Goal: Task Accomplishment & Management: Complete application form

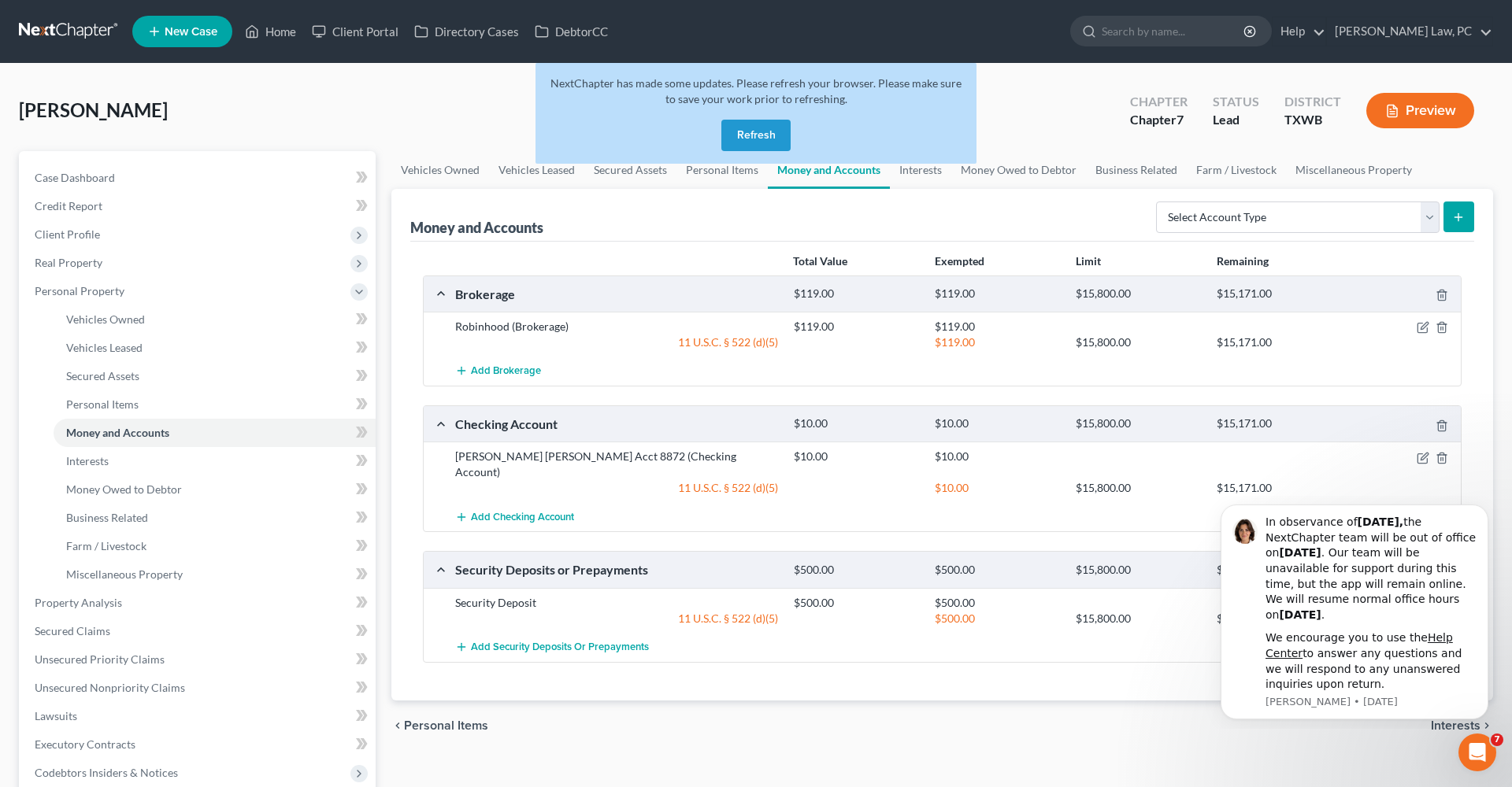
click at [770, 127] on button "Refresh" at bounding box center [756, 136] width 70 height 32
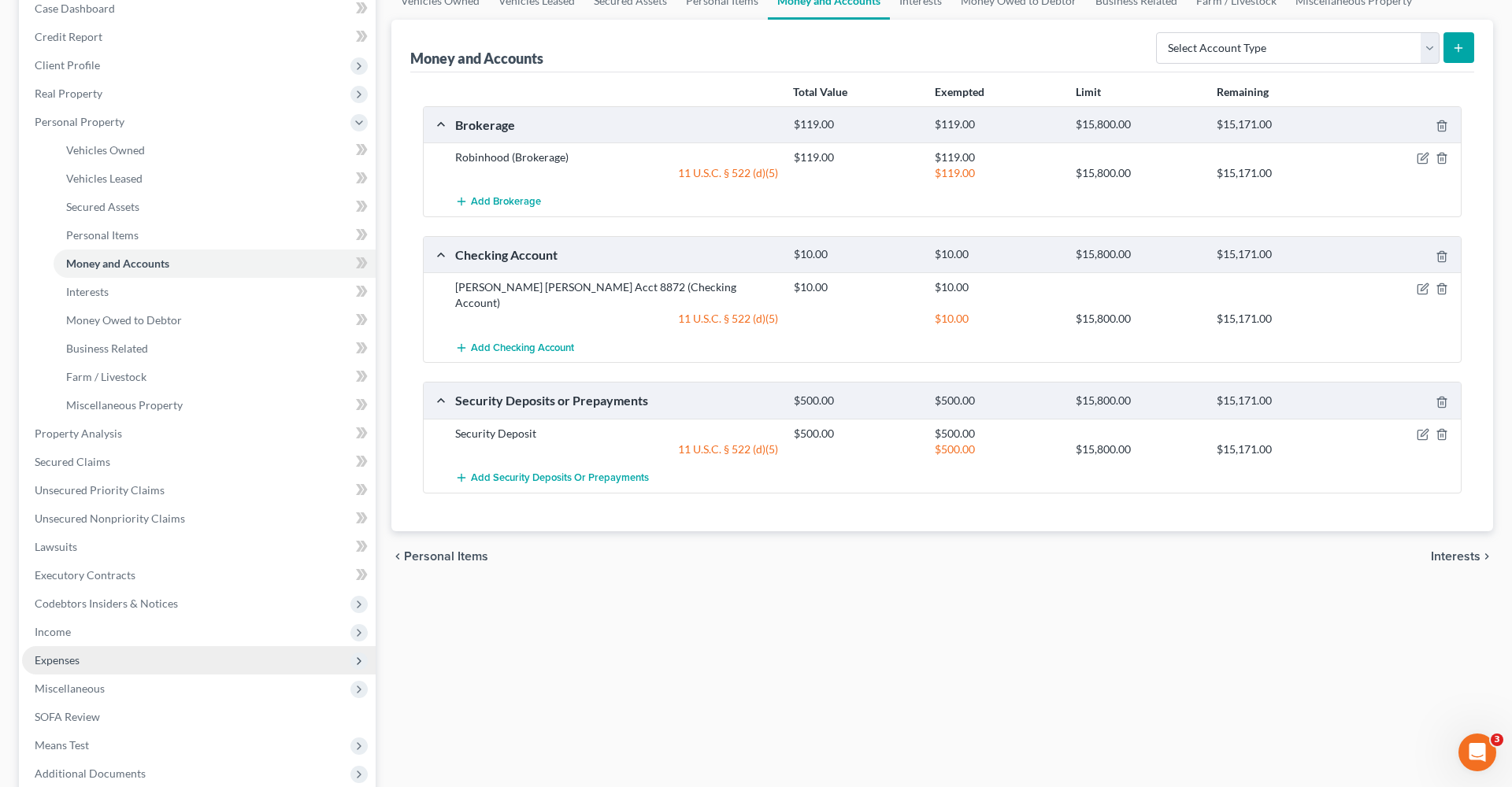
scroll to position [172, 0]
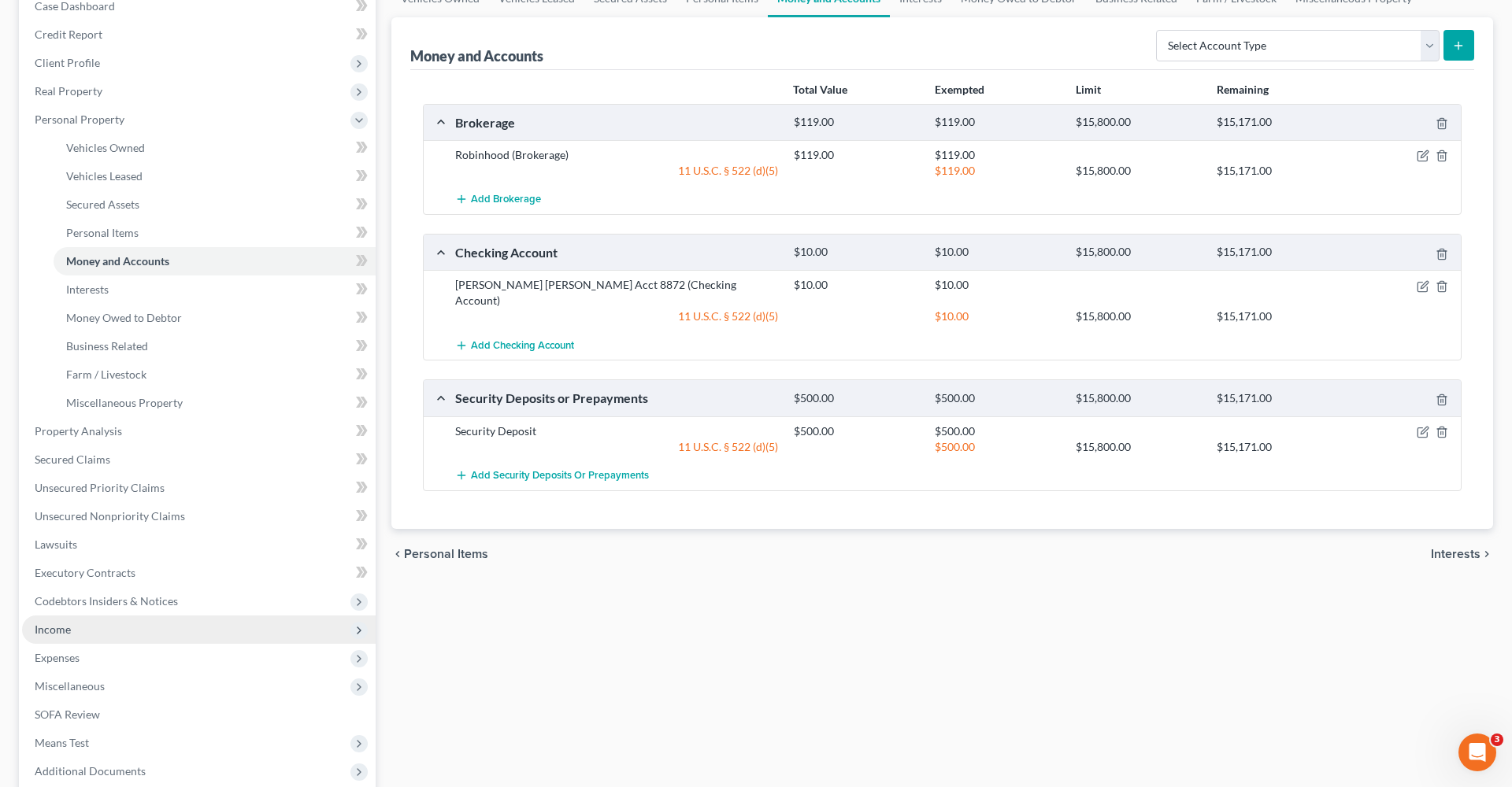
click at [48, 632] on span "Income" at bounding box center [52, 629] width 36 height 13
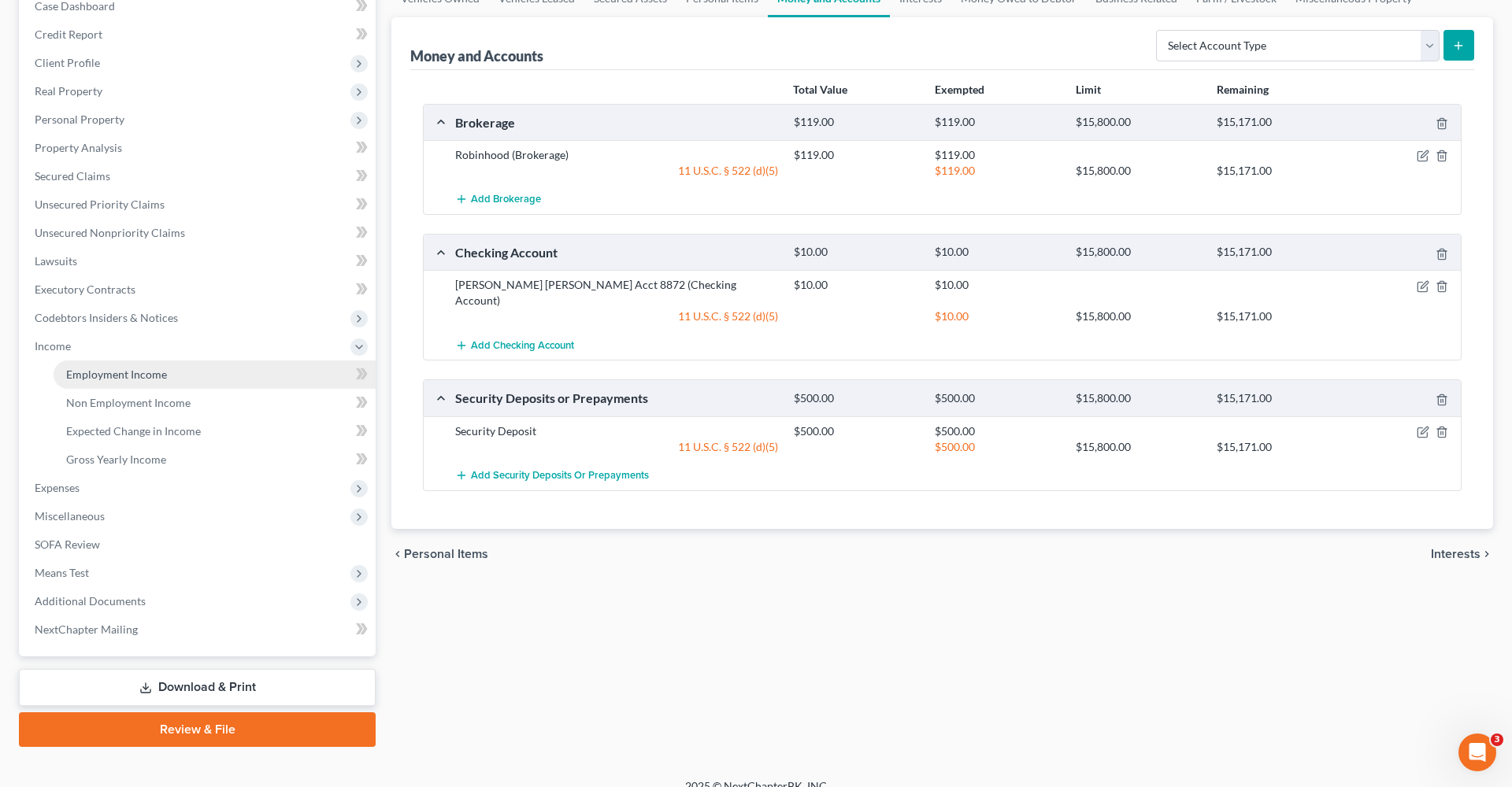
click at [134, 368] on span "Employment Income" at bounding box center [116, 374] width 100 height 13
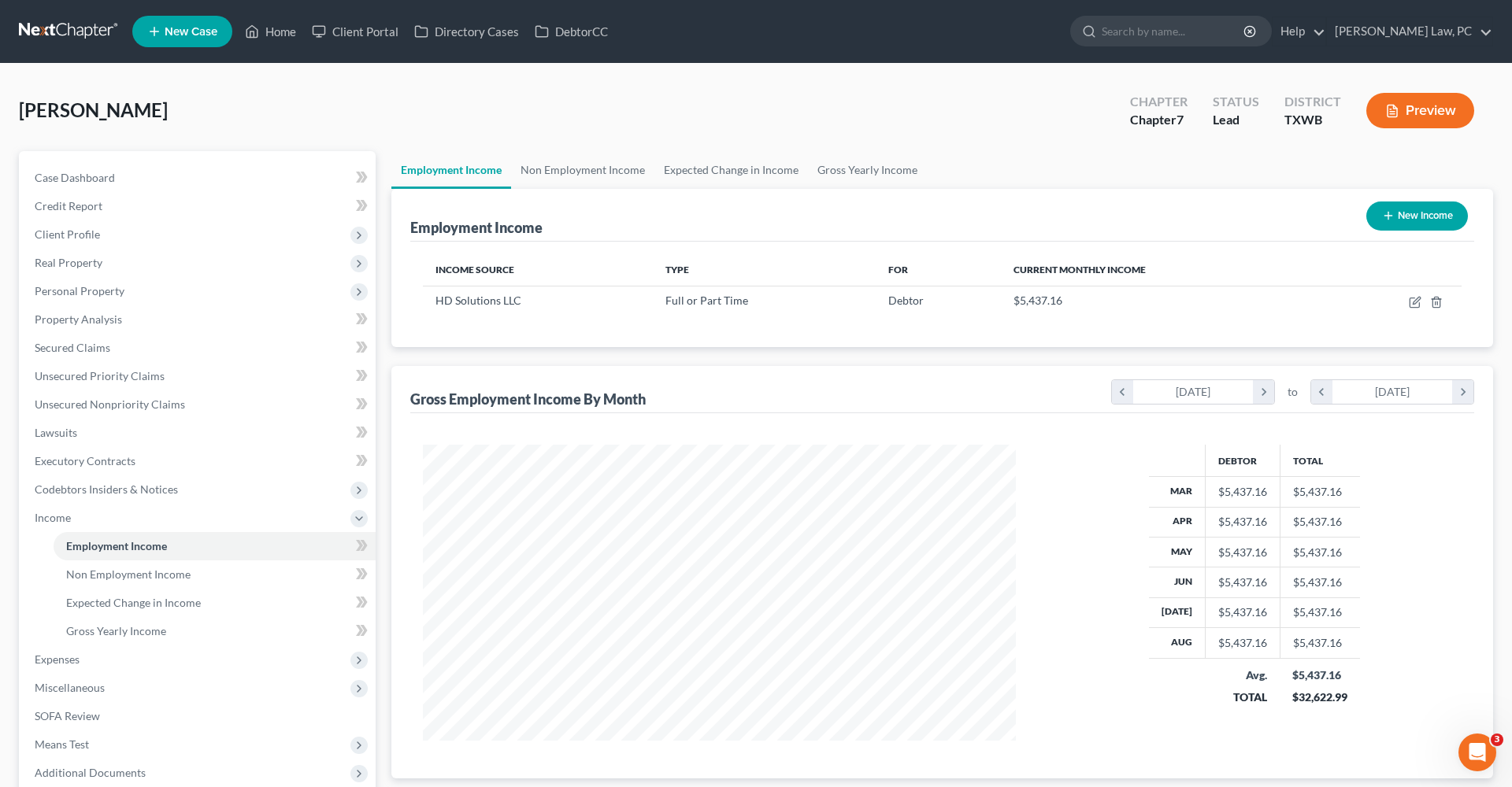
scroll to position [296, 625]
click at [1409, 301] on icon "button" at bounding box center [1413, 303] width 9 height 9
select select "0"
select select "45"
select select "2"
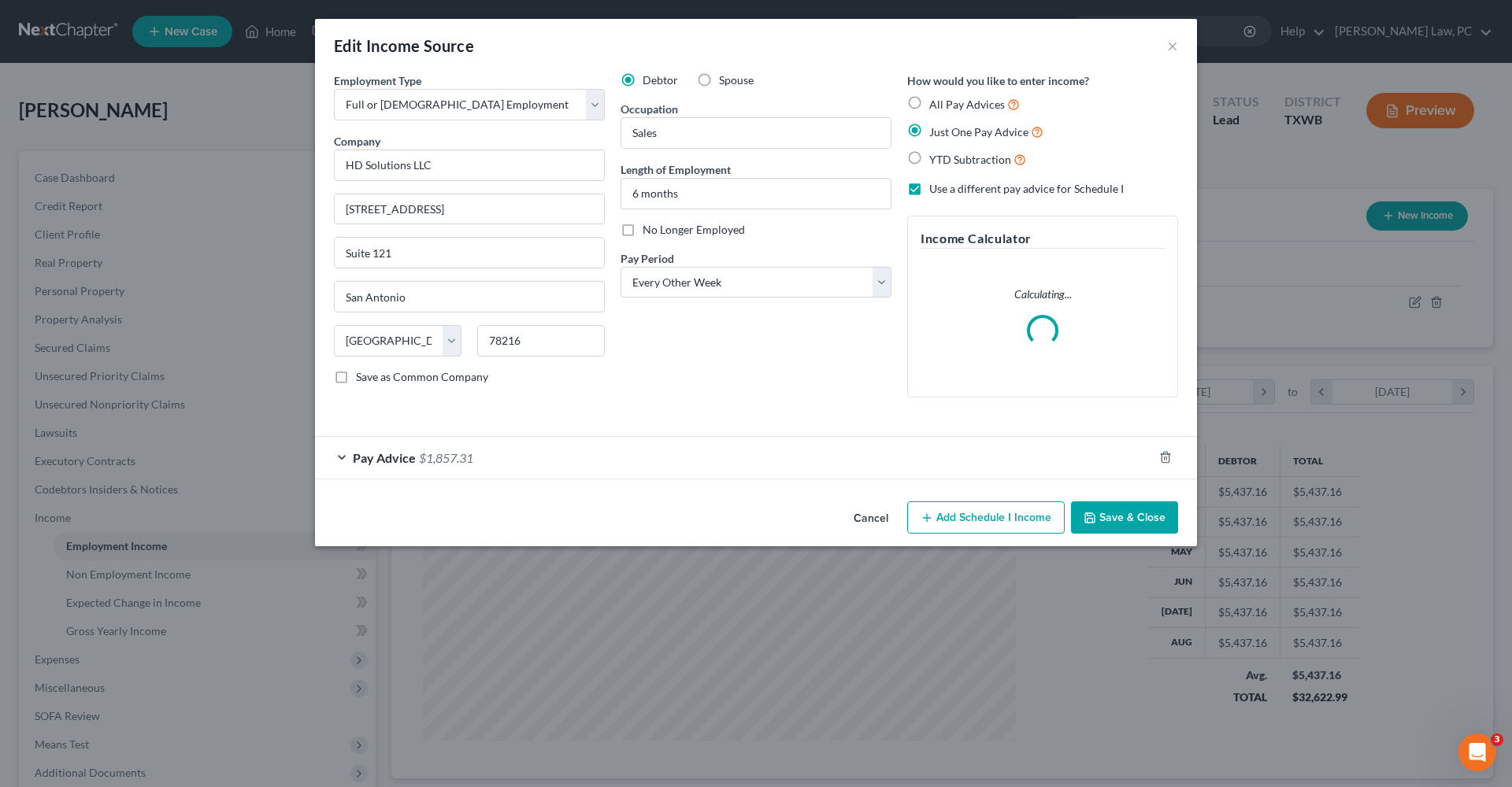
click at [401, 457] on span "Pay Advice" at bounding box center [385, 458] width 63 height 15
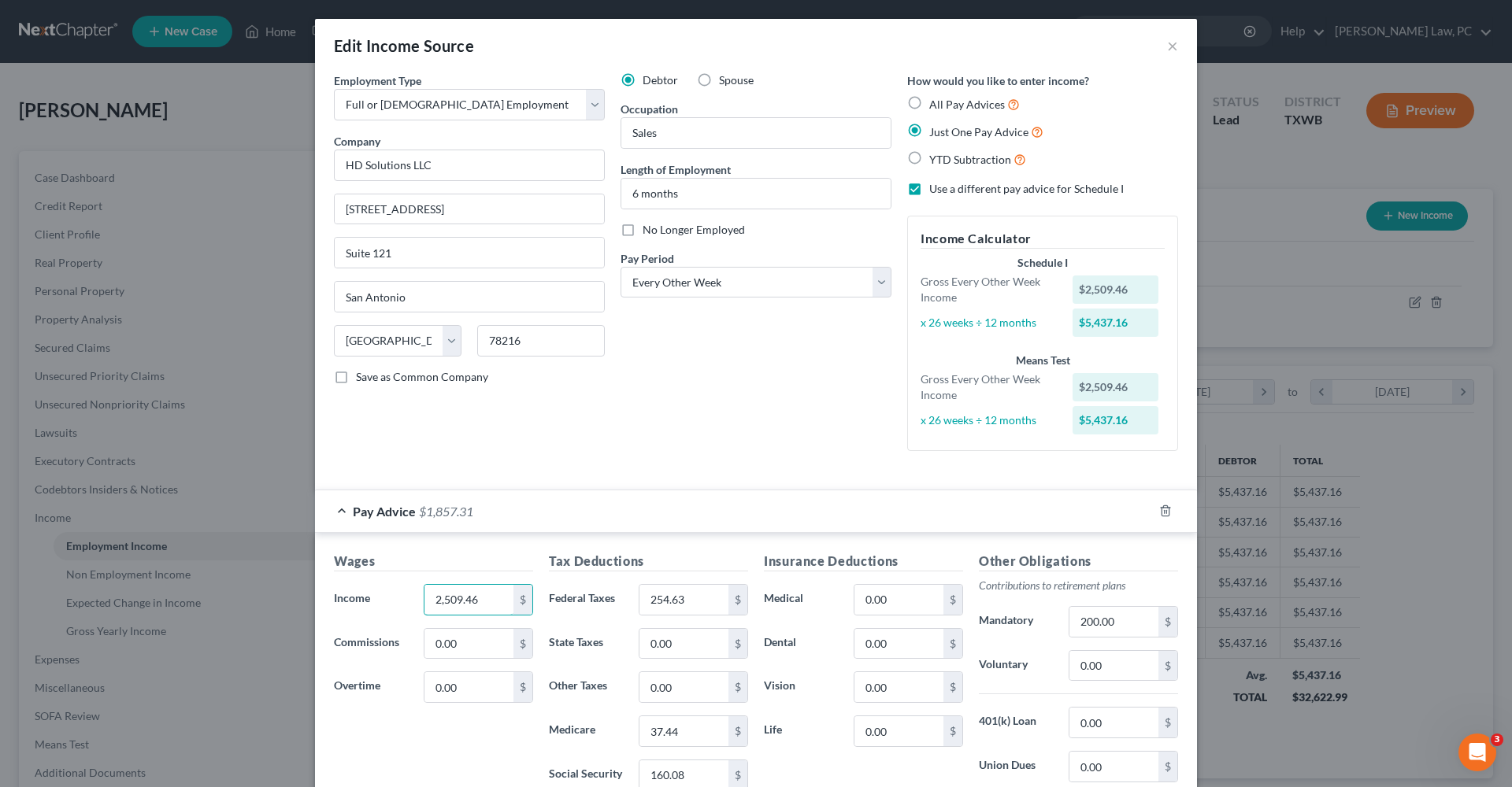
drag, startPoint x: 483, startPoint y: 597, endPoint x: 411, endPoint y: 595, distance: 72.0
click at [411, 595] on div "Income * 2,509.46 $" at bounding box center [433, 600] width 215 height 32
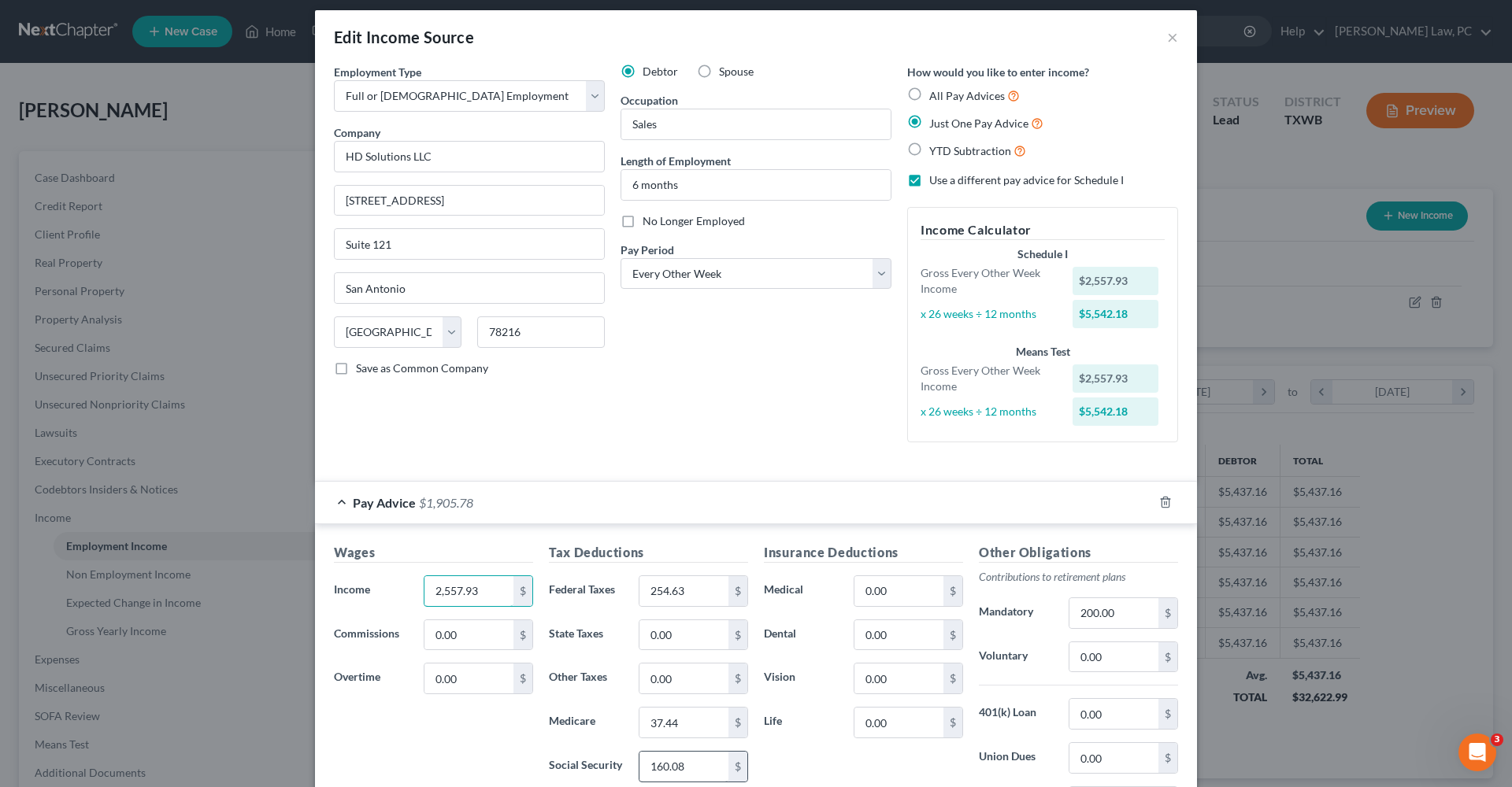
type input "2,557.93"
drag, startPoint x: 701, startPoint y: 767, endPoint x: 637, endPoint y: 765, distance: 64.0
click at [637, 765] on div "160.08 $" at bounding box center [693, 767] width 125 height 32
type input "157.12"
drag, startPoint x: 700, startPoint y: 722, endPoint x: 624, endPoint y: 722, distance: 76.0
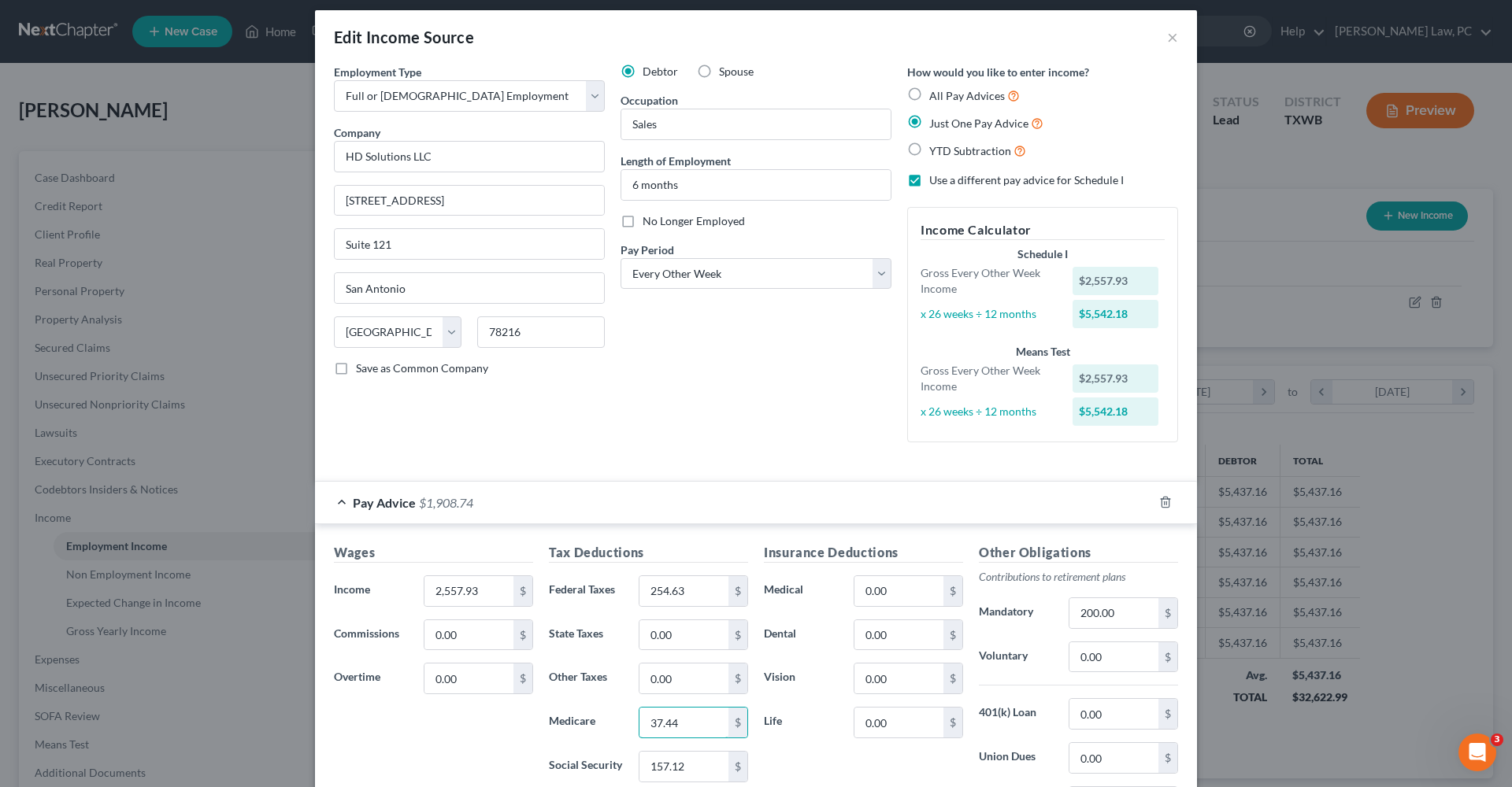
click at [624, 722] on div "Medicare 37.44 $" at bounding box center [648, 723] width 215 height 32
type input "36.74"
drag, startPoint x: 691, startPoint y: 766, endPoint x: 584, endPoint y: 764, distance: 107.0
click at [584, 764] on div "Social Security 157.12 $" at bounding box center [648, 767] width 215 height 32
drag, startPoint x: 694, startPoint y: 588, endPoint x: 610, endPoint y: 584, distance: 84.1
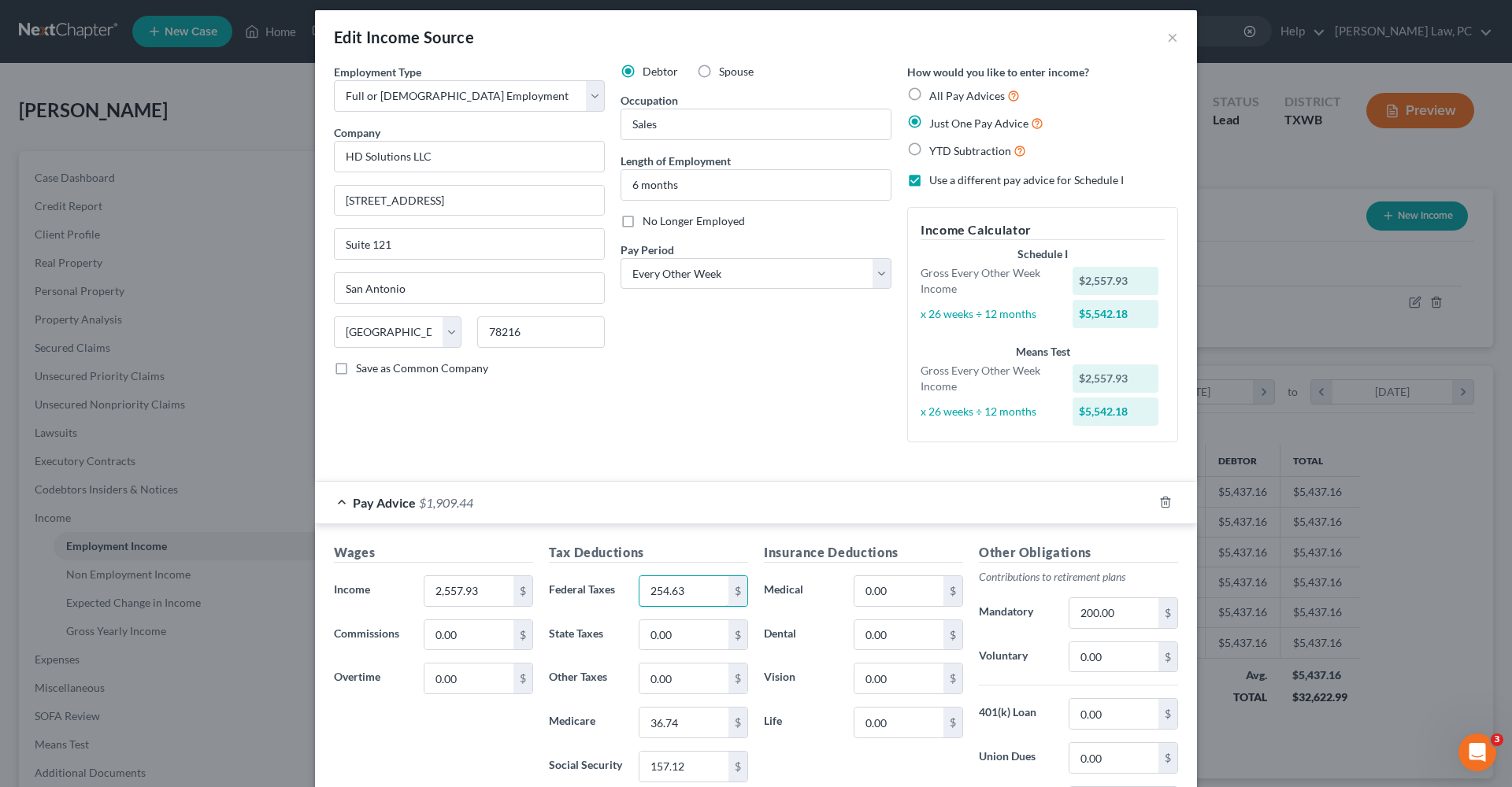
click at [610, 584] on div "Federal Taxes 254.63 $" at bounding box center [648, 591] width 215 height 32
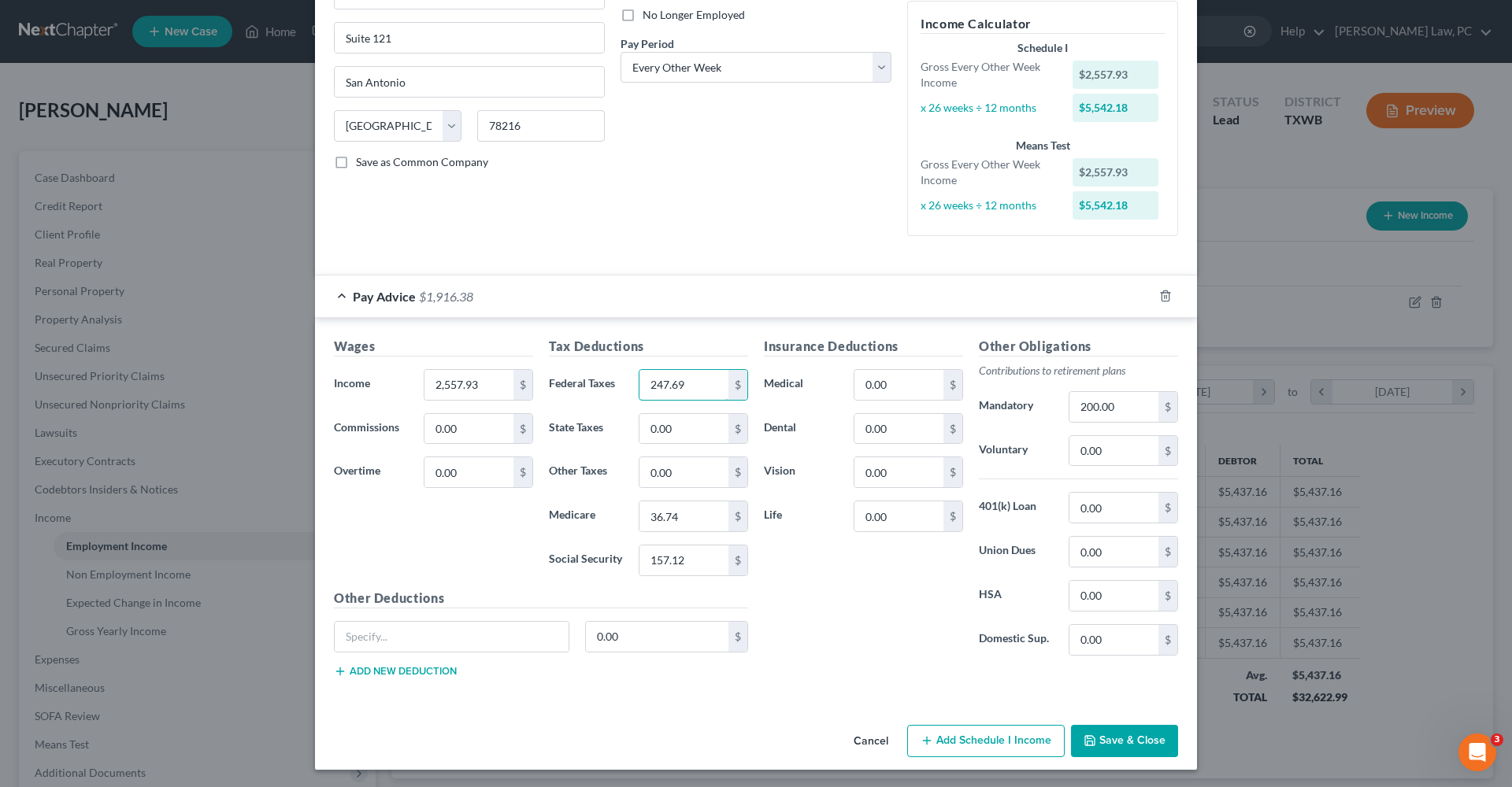
scroll to position [214, 0]
type input "247.69"
click at [1131, 742] on button "Save & Close" at bounding box center [1124, 742] width 107 height 33
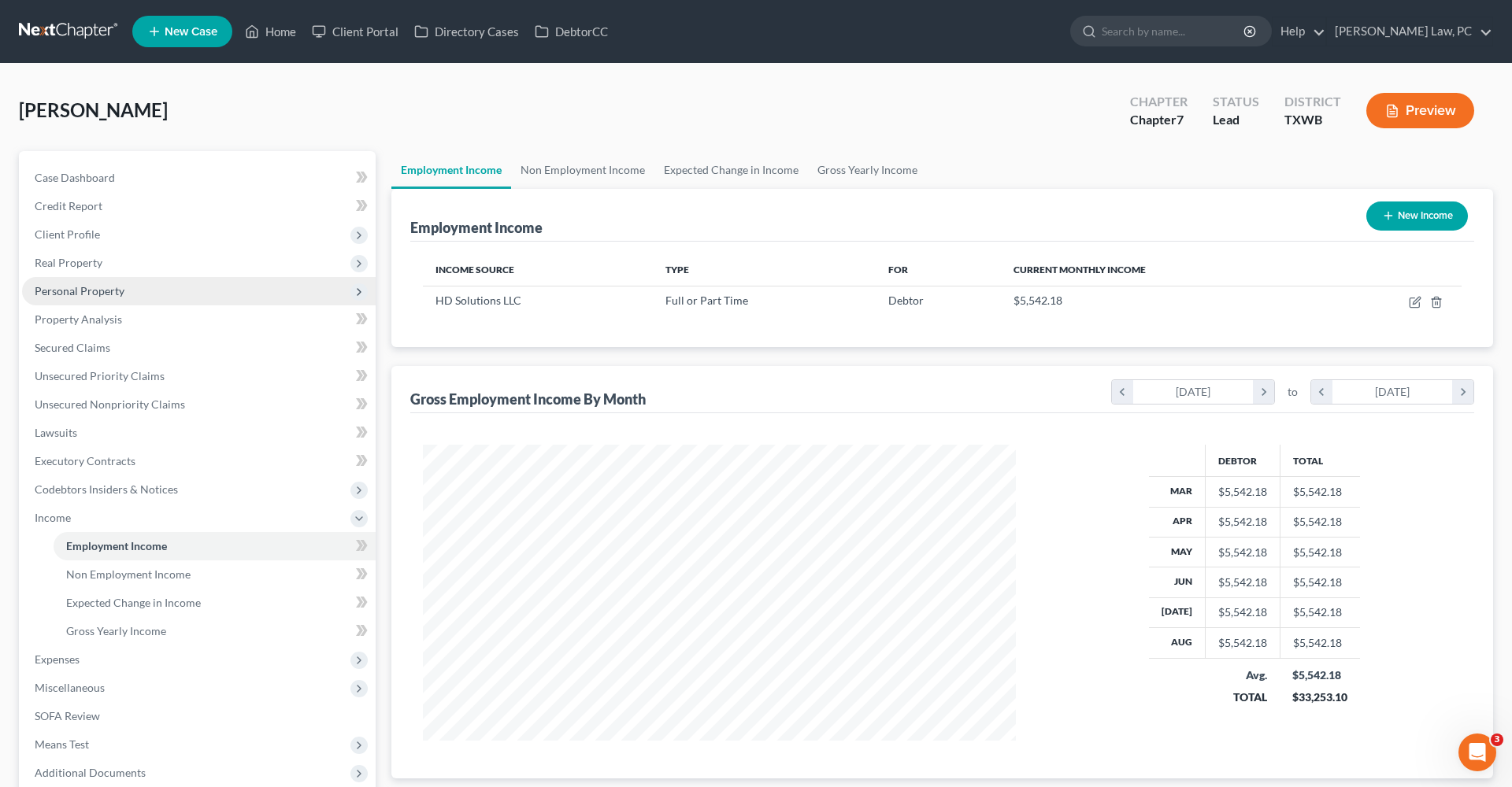
click at [65, 290] on span "Personal Property" at bounding box center [79, 291] width 90 height 13
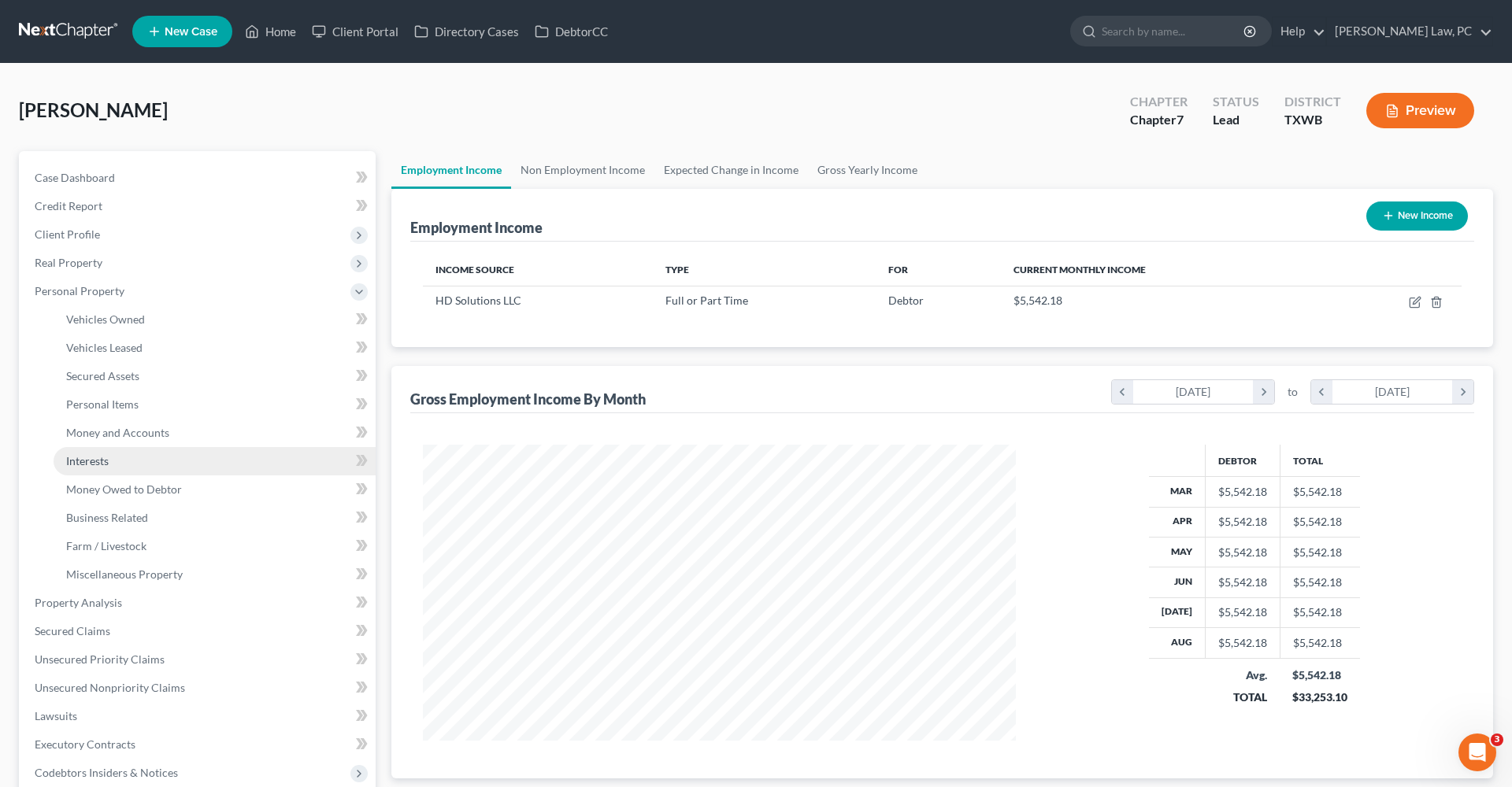
click at [90, 466] on span "Interests" at bounding box center [87, 461] width 43 height 13
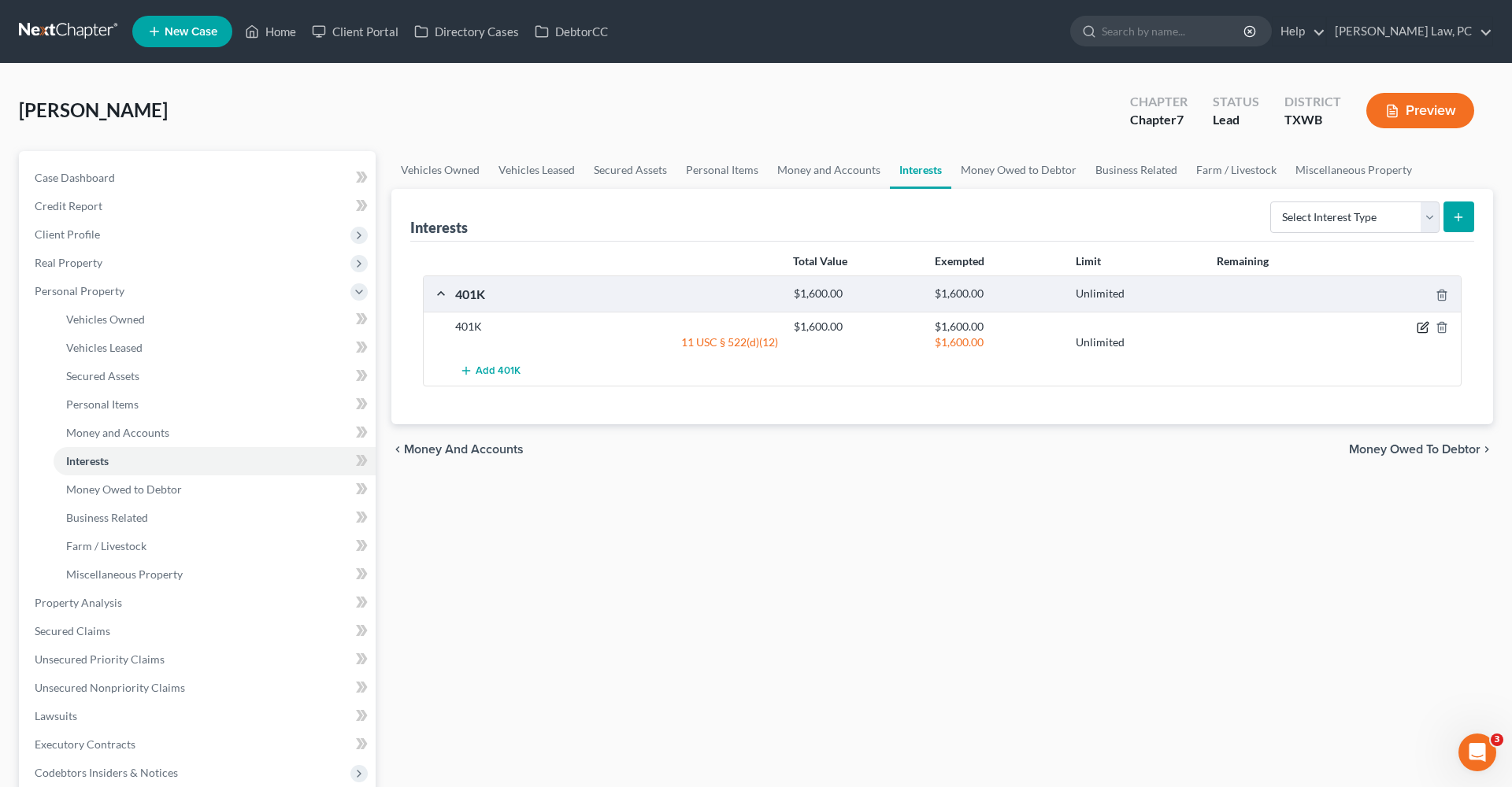
click at [1419, 327] on icon "button" at bounding box center [1423, 328] width 13 height 13
click at [1425, 327] on body "Home New Case Client Portal Directory Cases DebtorCC [PERSON_NAME] Law, PC [PER…" at bounding box center [756, 574] width 1512 height 1148
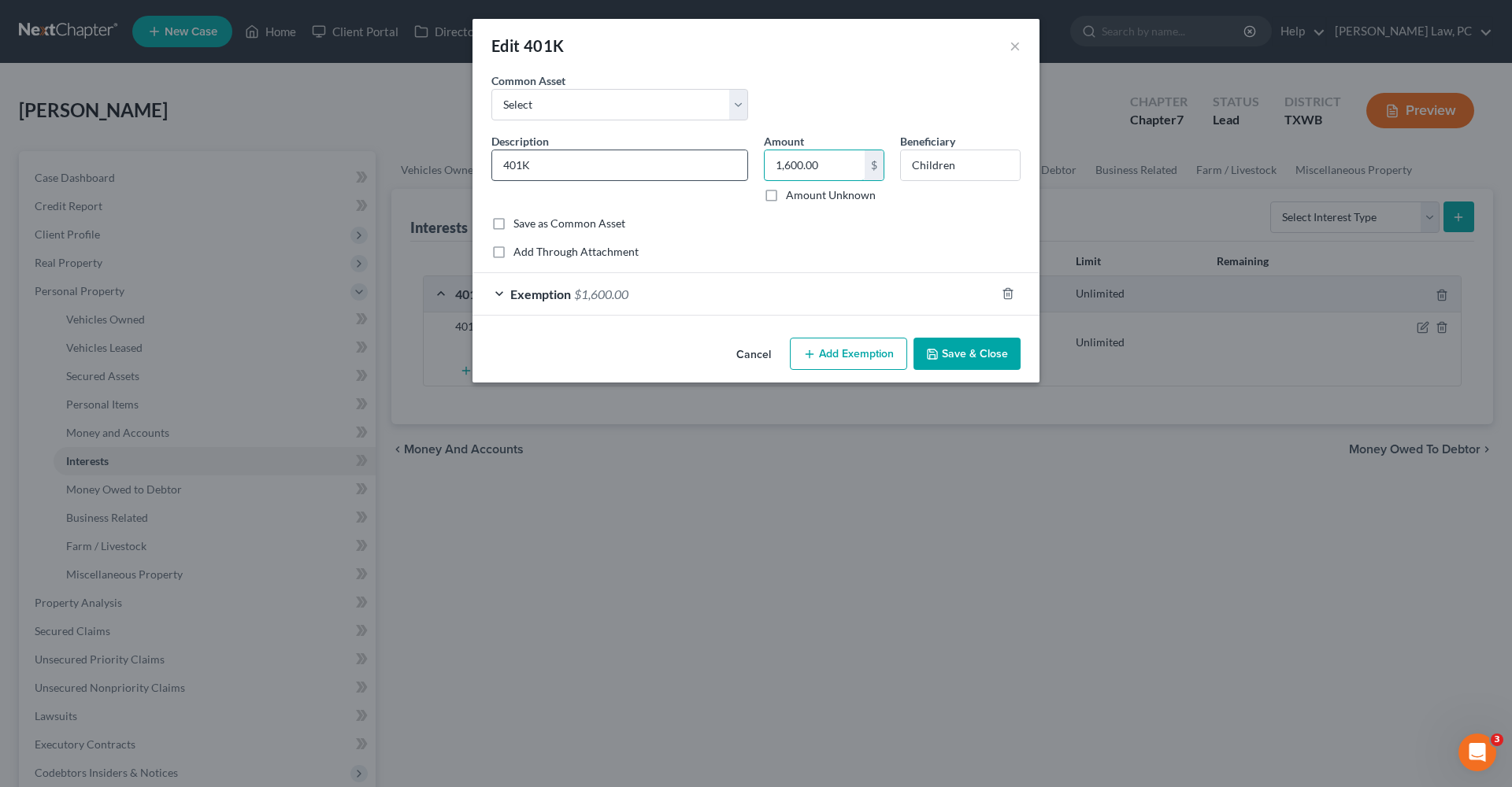
drag, startPoint x: 842, startPoint y: 164, endPoint x: 734, endPoint y: 164, distance: 108.0
click at [734, 164] on div "Description * 401K Amount 1,600.00 $ Amount Unknown Beneficiary Children" at bounding box center [756, 174] width 545 height 83
type input "1,800"
click at [657, 291] on div "Exemption $1,600.00" at bounding box center [733, 294] width 523 height 42
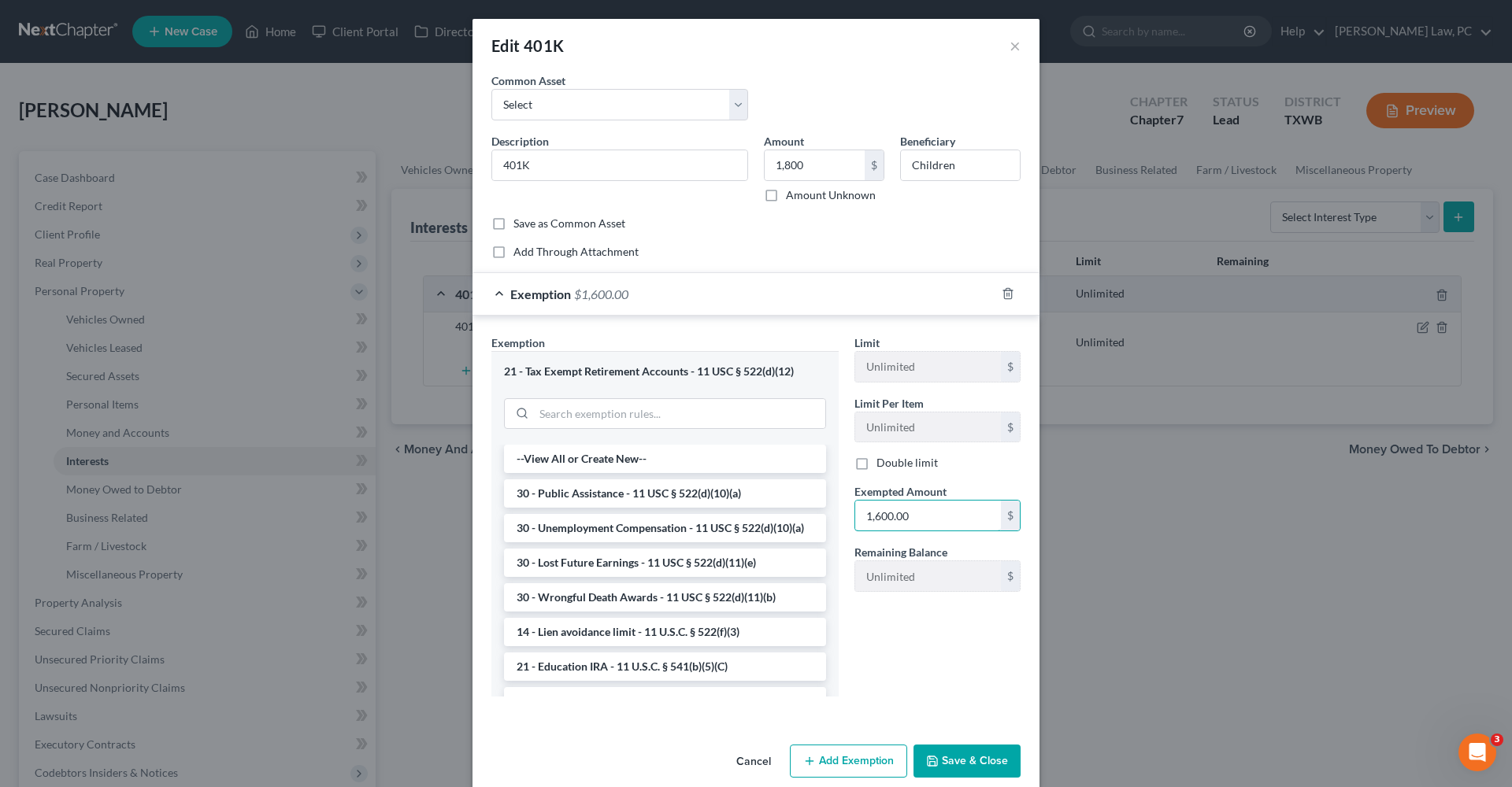
drag, startPoint x: 920, startPoint y: 515, endPoint x: 832, endPoint y: 513, distance: 88.0
click at [832, 513] on div "Exemption Set must be selected for CA. Exemption * 21 - Tax Exempt Retirement A…" at bounding box center [756, 522] width 545 height 375
type input "1,800"
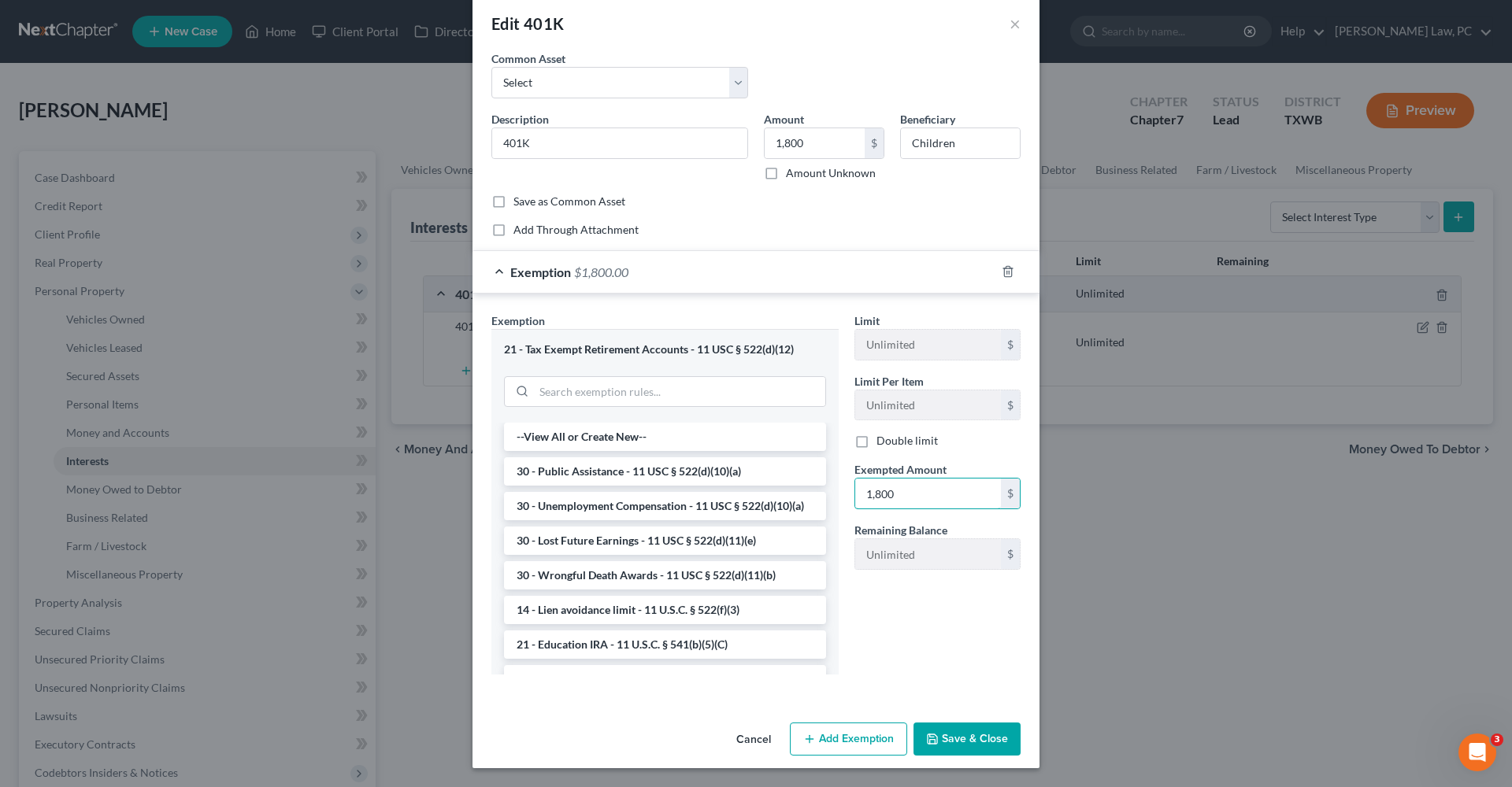
scroll to position [21, 0]
click at [958, 745] on button "Save & Close" at bounding box center [966, 741] width 107 height 33
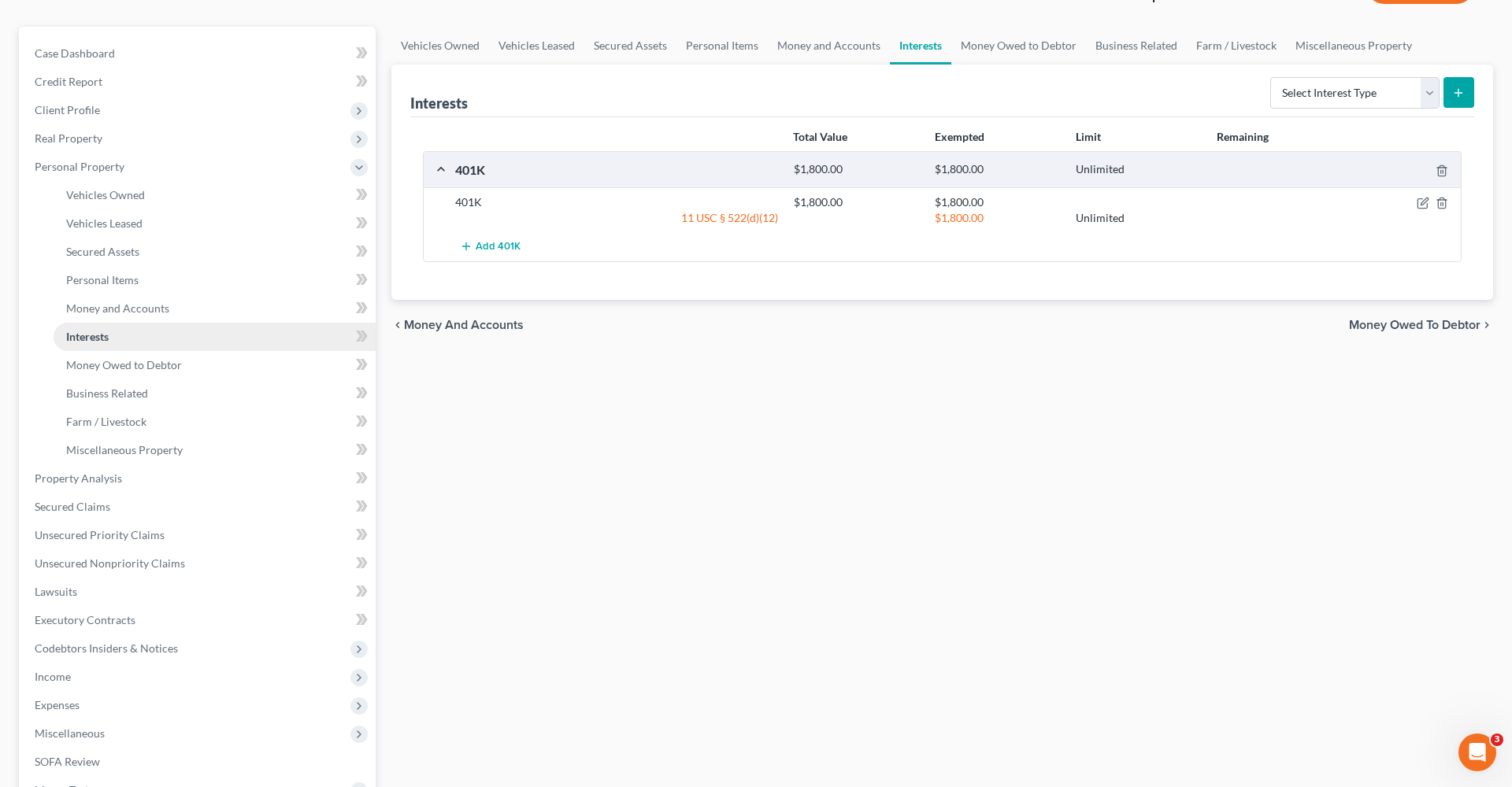
scroll to position [131, 0]
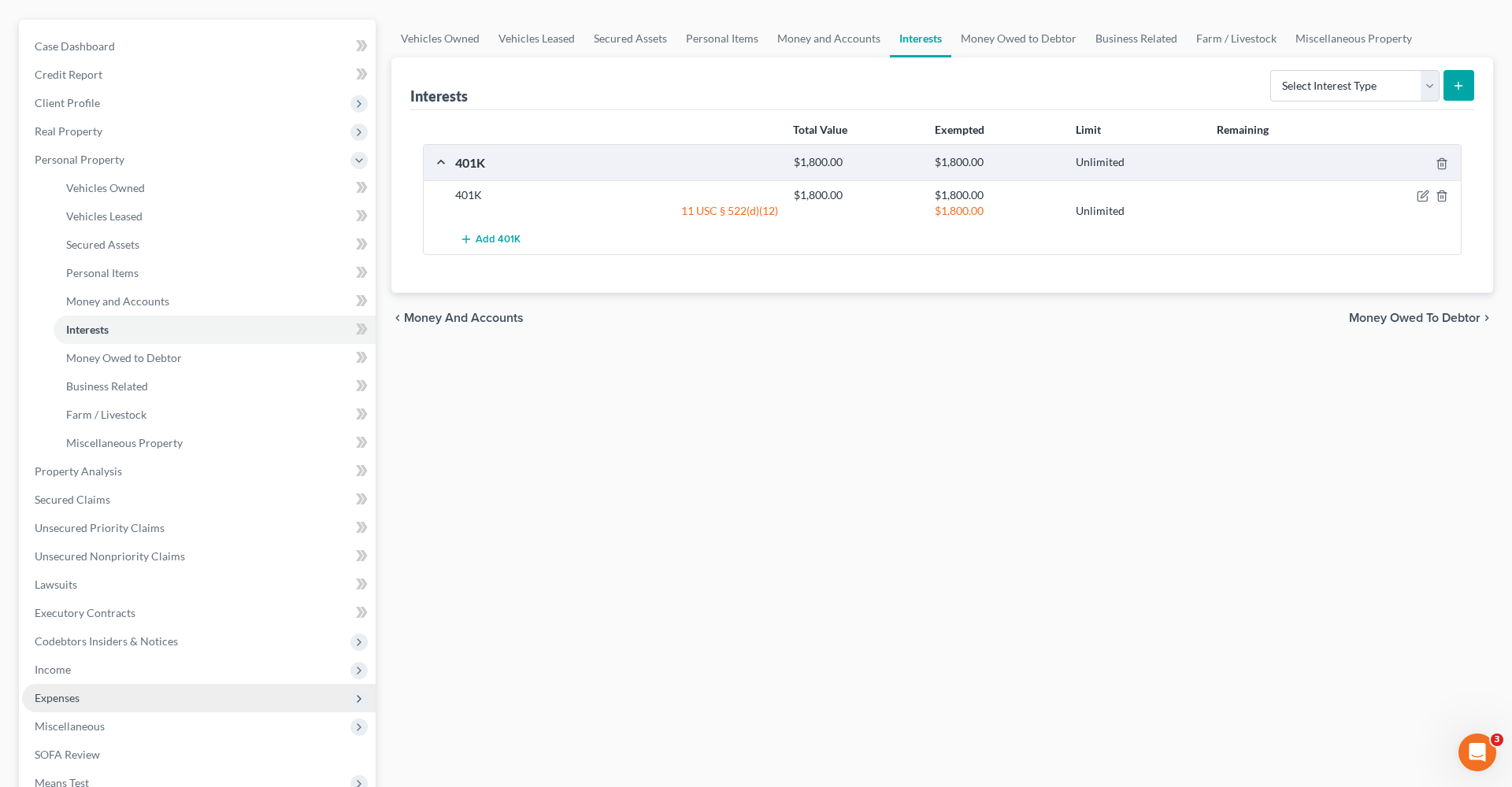
click at [46, 695] on span "Expenses" at bounding box center [57, 698] width 45 height 13
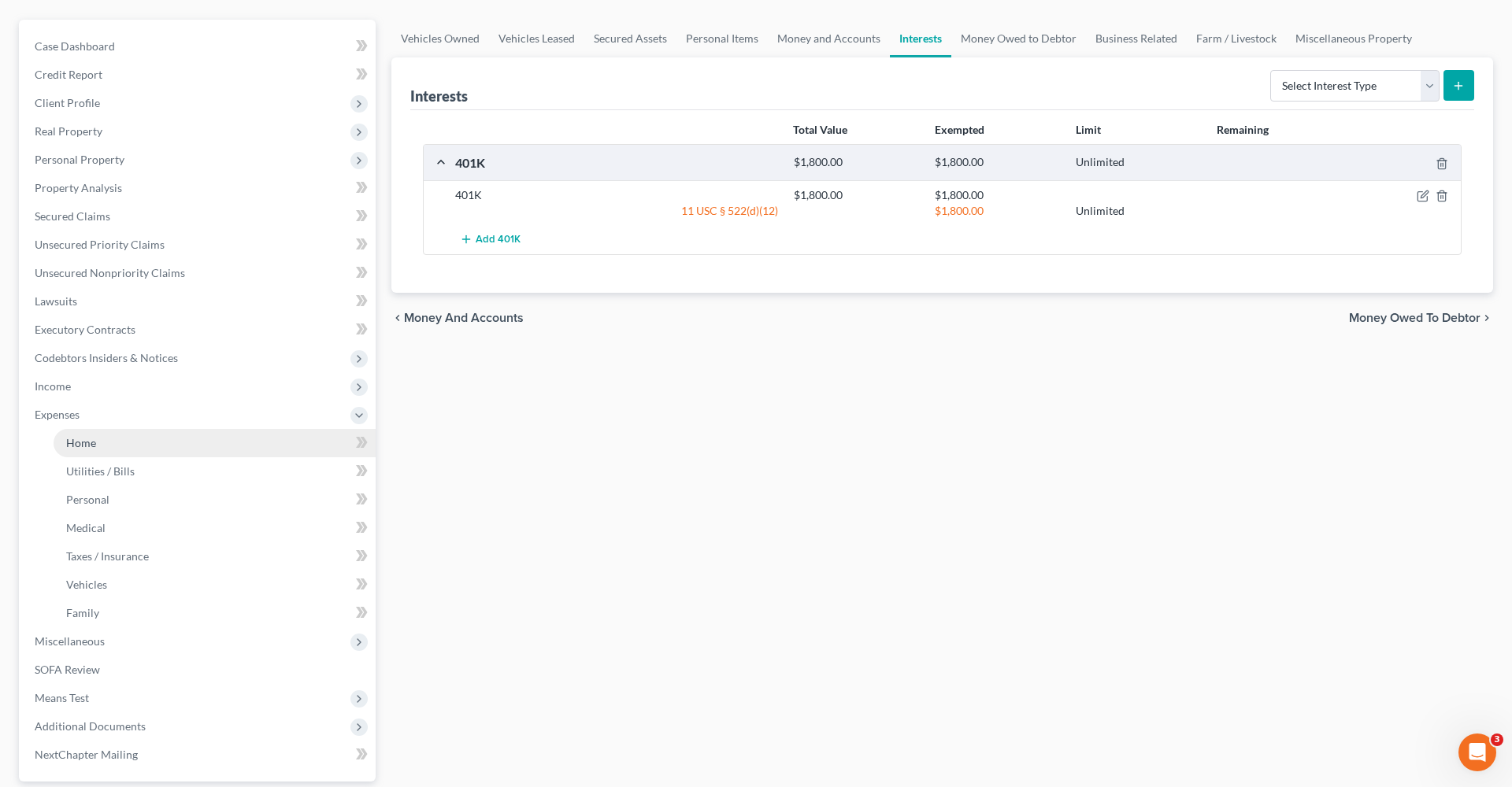
click at [89, 438] on span "Home" at bounding box center [81, 442] width 30 height 13
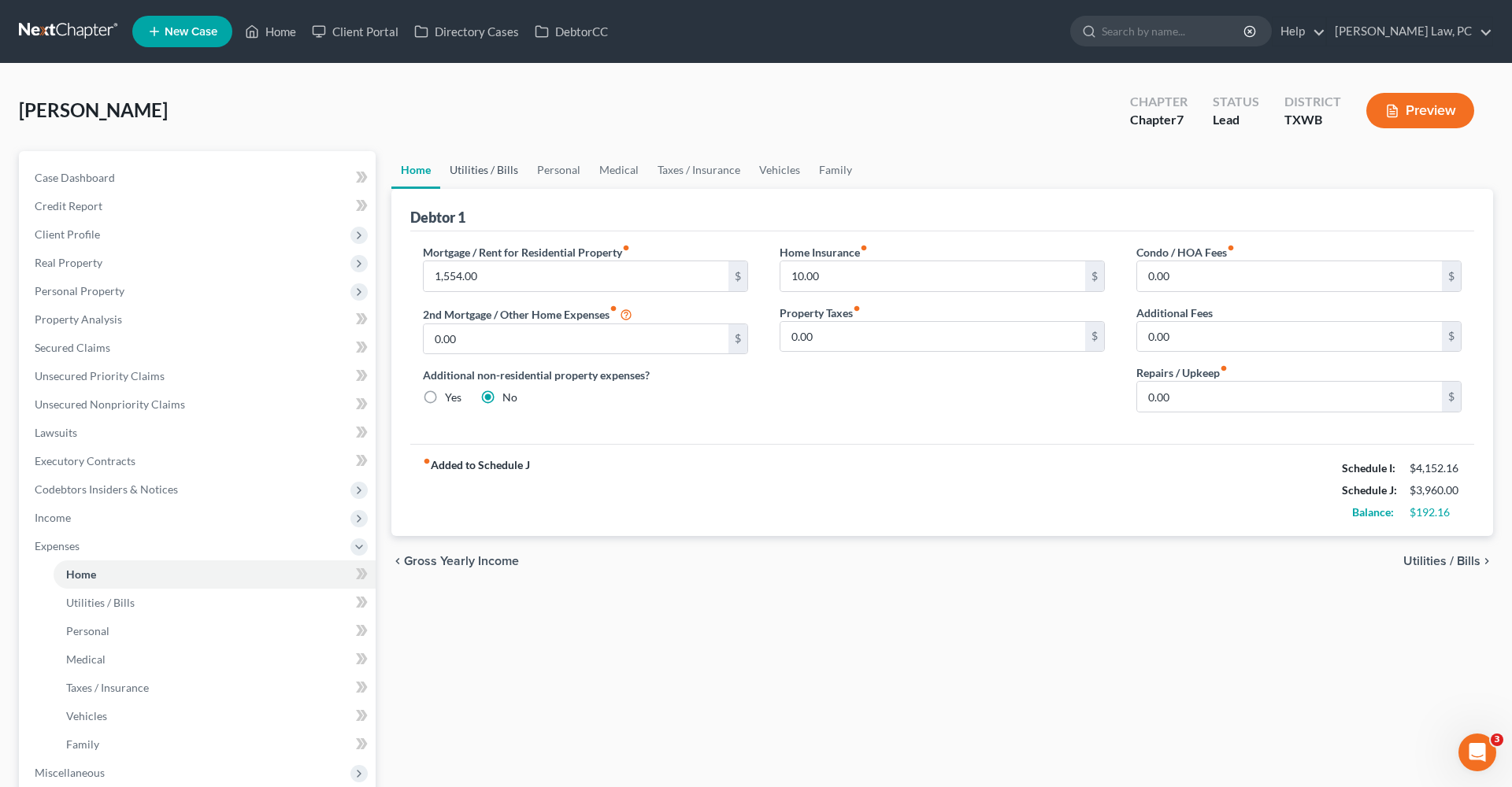
click at [487, 172] on link "Utilities / Bills" at bounding box center [484, 170] width 87 height 38
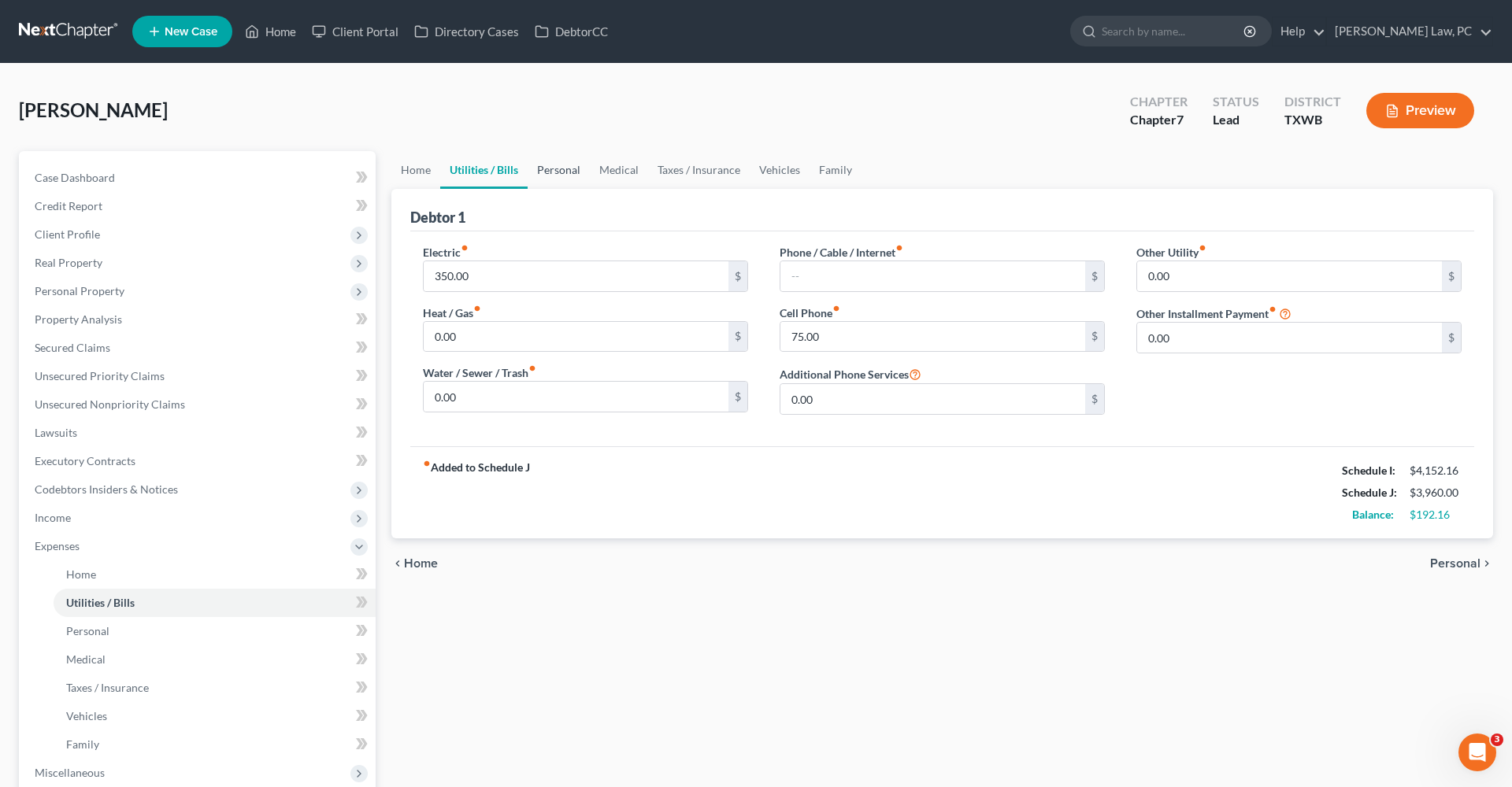
click at [572, 173] on link "Personal" at bounding box center [559, 170] width 62 height 38
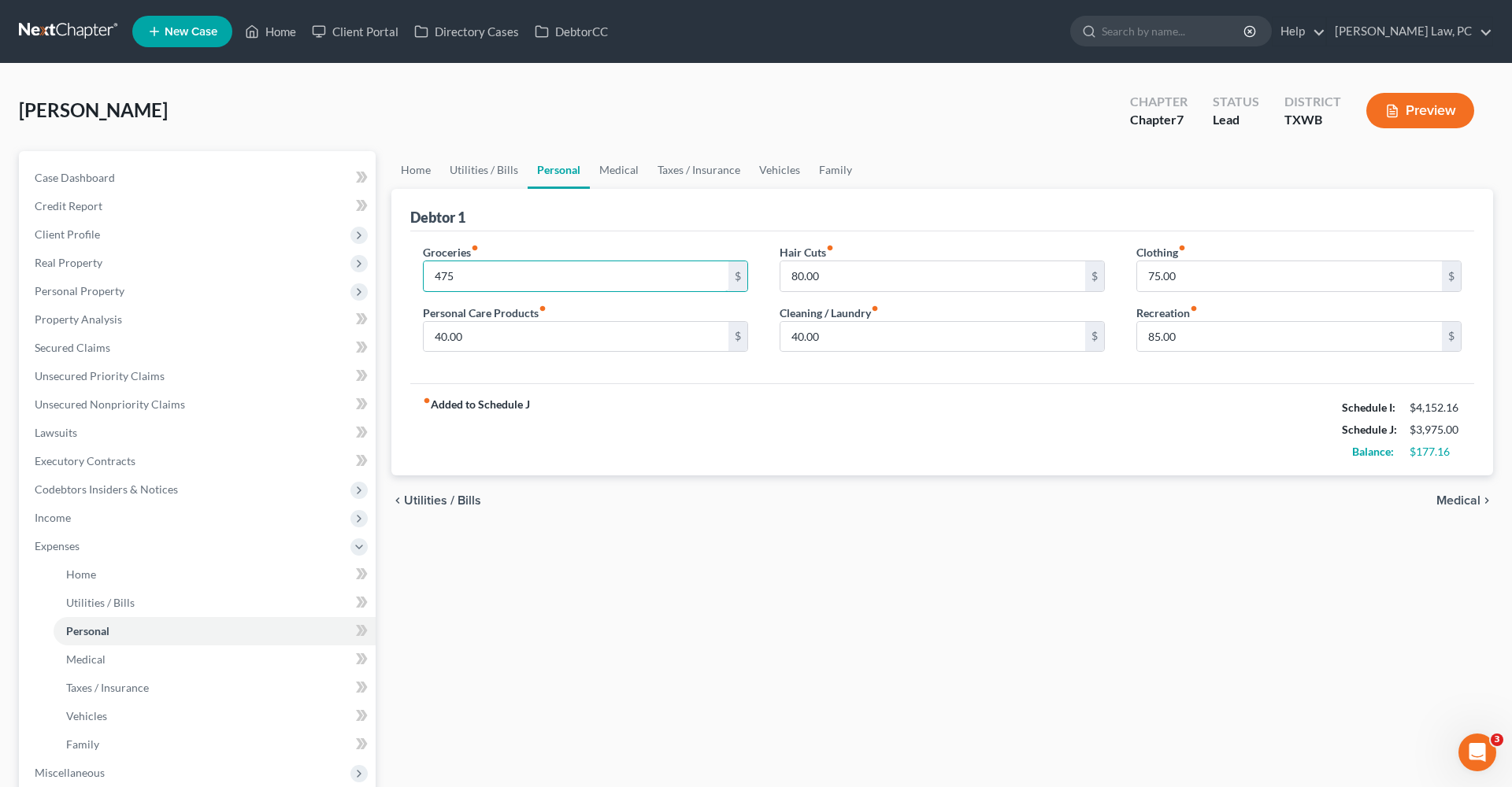
type input "475"
click at [731, 412] on div "fiber_manual_record Added to Schedule J Schedule I: $4,152.16 Schedule J: $3,97…" at bounding box center [941, 429] width 1064 height 92
drag, startPoint x: 1178, startPoint y: 277, endPoint x: 1139, endPoint y: 277, distance: 39.0
click at [1139, 277] on input "75.00" at bounding box center [1289, 276] width 305 height 30
drag, startPoint x: 1216, startPoint y: 343, endPoint x: 1103, endPoint y: 342, distance: 113.0
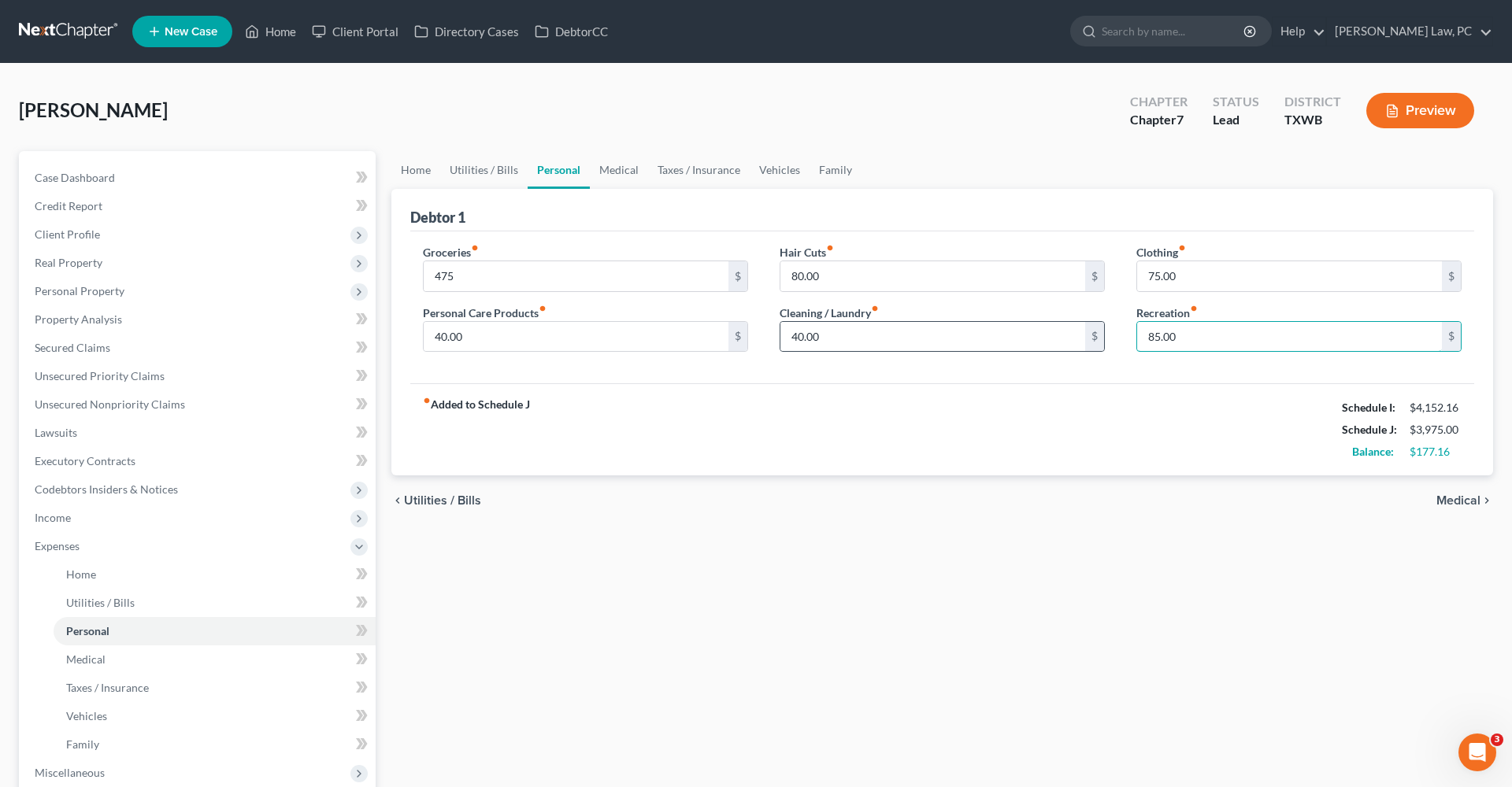
click at [1103, 342] on div "Groceries fiber_manual_record 475 $ Personal Care Products fiber_manual_record …" at bounding box center [941, 305] width 1070 height 121
type input "100"
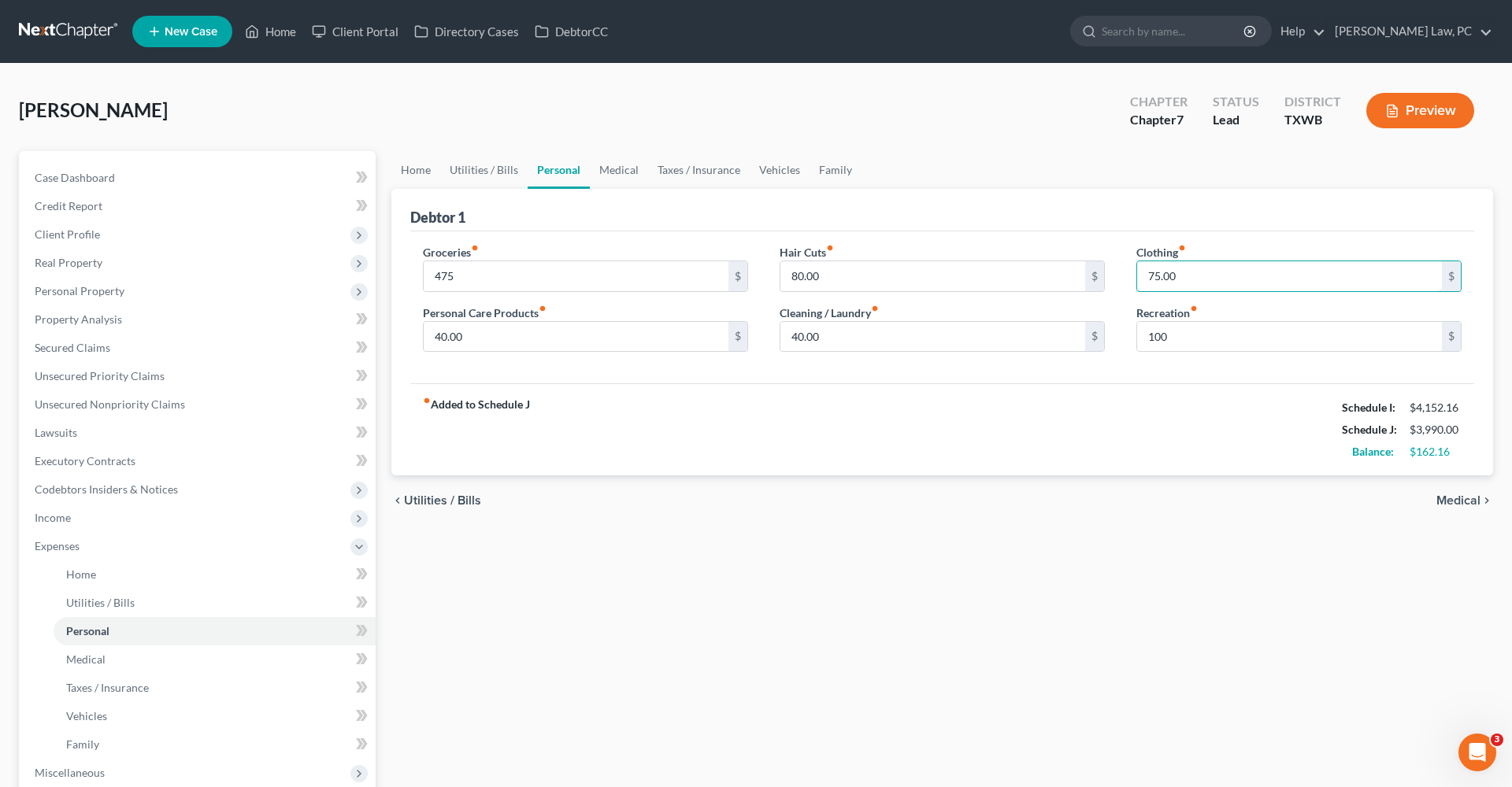
drag, startPoint x: 1182, startPoint y: 273, endPoint x: 1111, endPoint y: 273, distance: 71.0
click at [1111, 273] on div "Groceries fiber_manual_record 475 $ Personal Care Products fiber_manual_record …" at bounding box center [941, 305] width 1070 height 121
type input "100"
click at [943, 397] on div "fiber_manual_record Added to Schedule J Schedule I: $4,152.16 Schedule J: $4,01…" at bounding box center [941, 429] width 1064 height 92
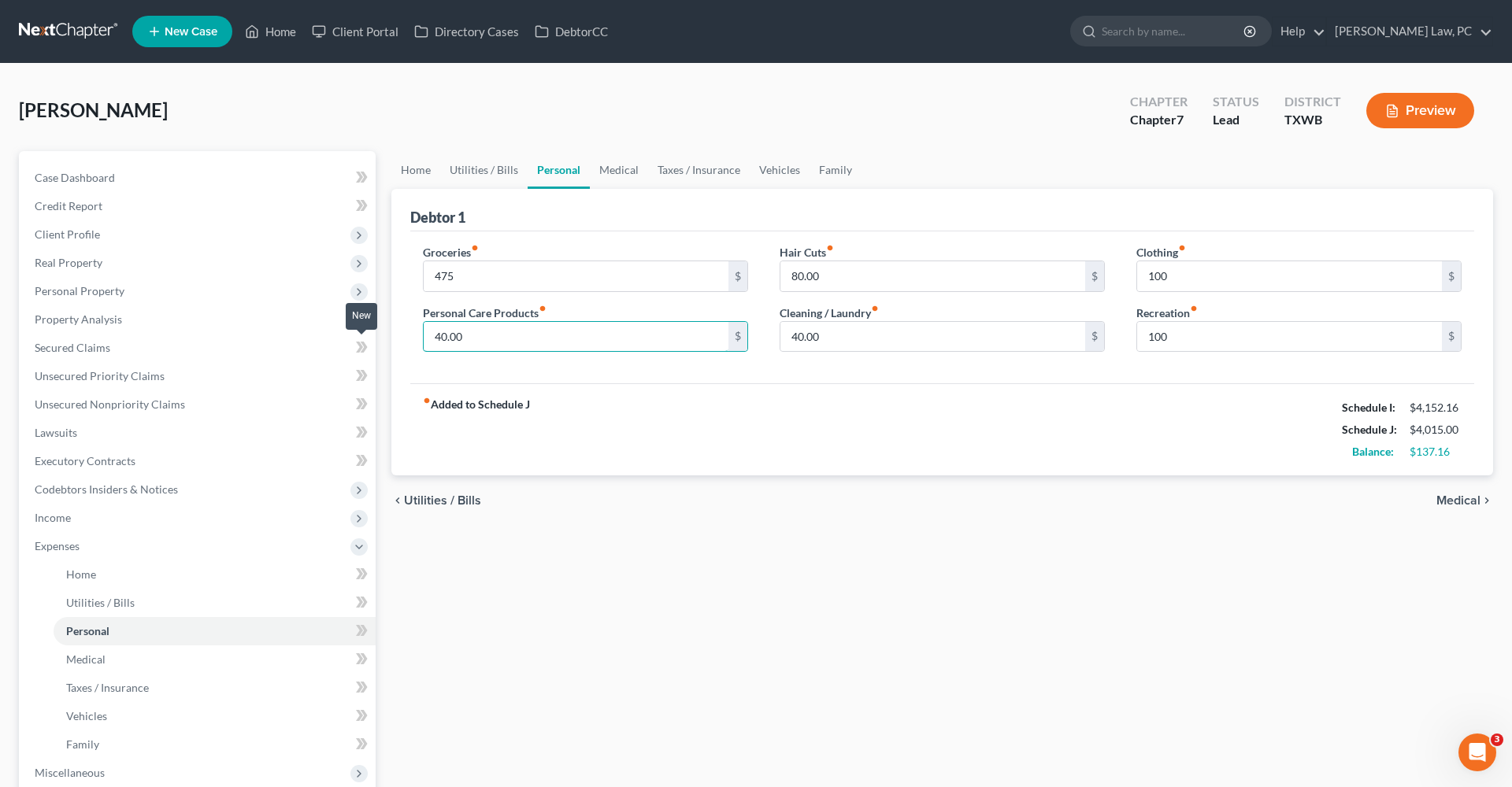
drag, startPoint x: 477, startPoint y: 337, endPoint x: 362, endPoint y: 337, distance: 115.0
click at [362, 337] on div "Petition Navigation Case Dashboard Payments Invoices Payments Payments Credit R…" at bounding box center [756, 578] width 1490 height 853
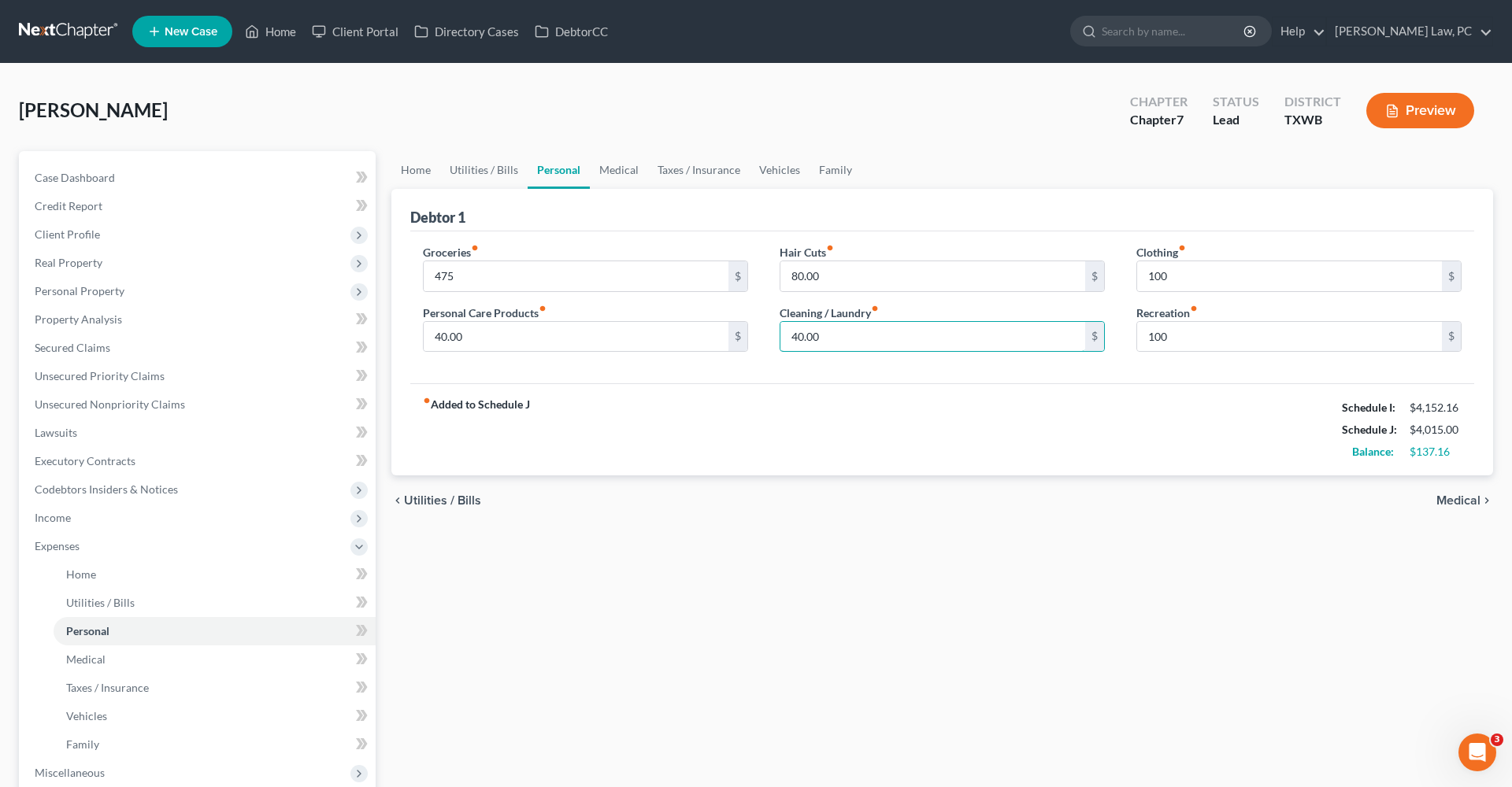
drag, startPoint x: 827, startPoint y: 337, endPoint x: 770, endPoint y: 337, distance: 57.0
click at [770, 337] on div "Hair Cuts fiber_manual_record 80.00 $ Cleaning / Laundry fiber_manual_record 40…" at bounding box center [942, 305] width 357 height 121
type input "50"
click at [953, 434] on div "fiber_manual_record Added to Schedule J Schedule I: $4,152.16 Schedule J: $4,02…" at bounding box center [941, 429] width 1064 height 92
click at [625, 176] on link "Medical" at bounding box center [619, 170] width 59 height 38
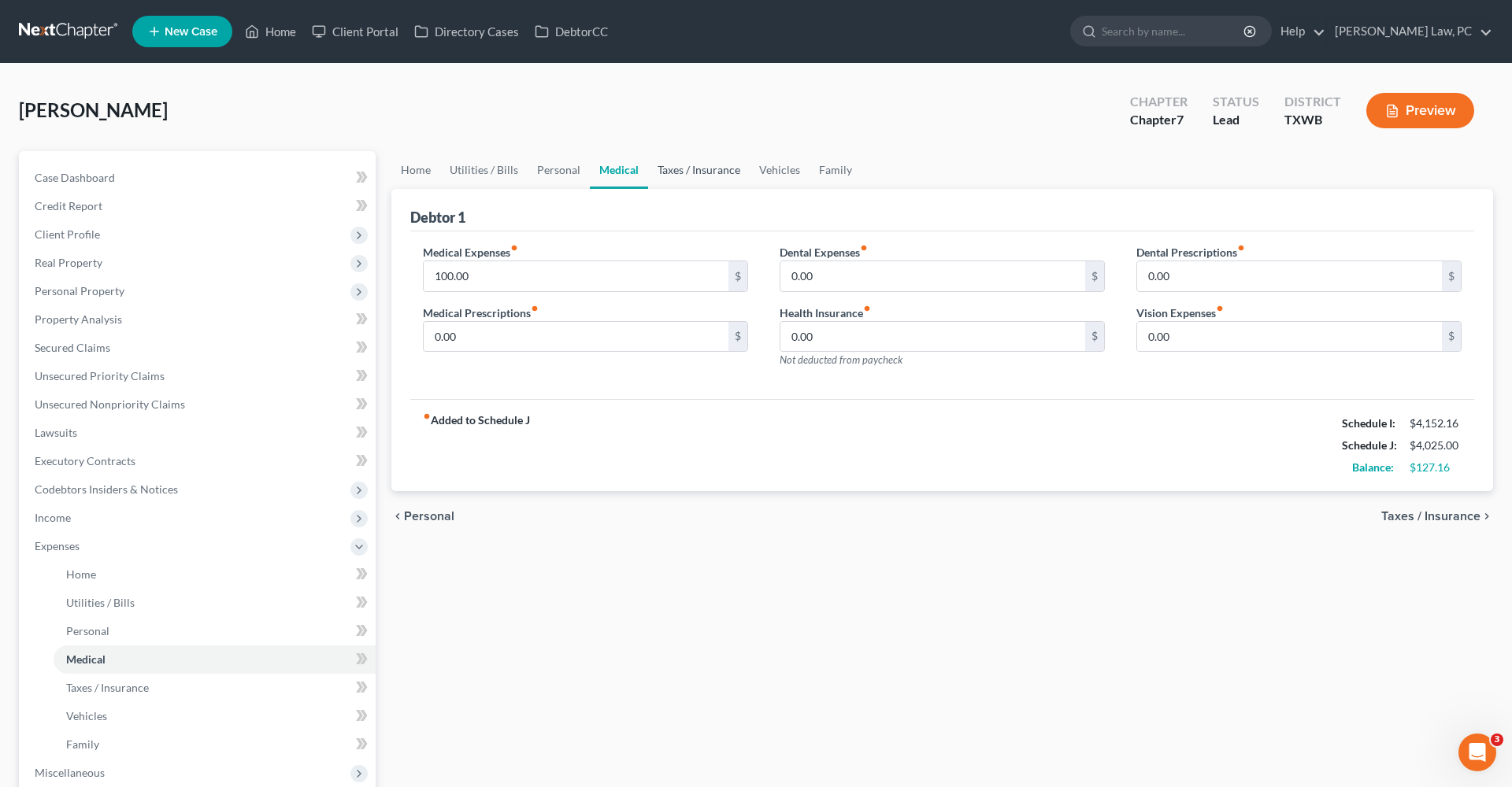
click at [676, 173] on link "Taxes / Insurance" at bounding box center [698, 170] width 101 height 38
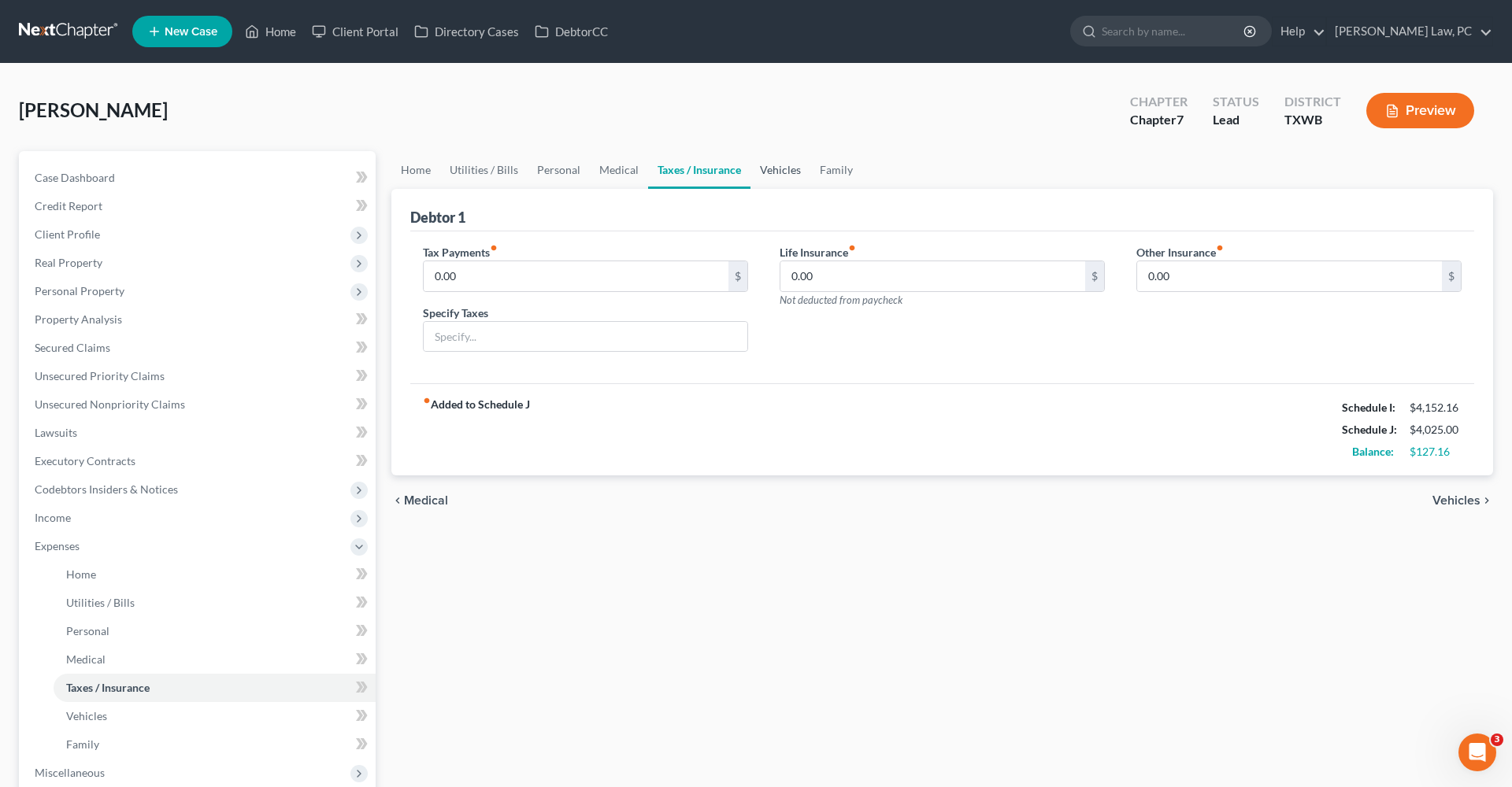
click at [776, 182] on link "Vehicles" at bounding box center [780, 170] width 59 height 38
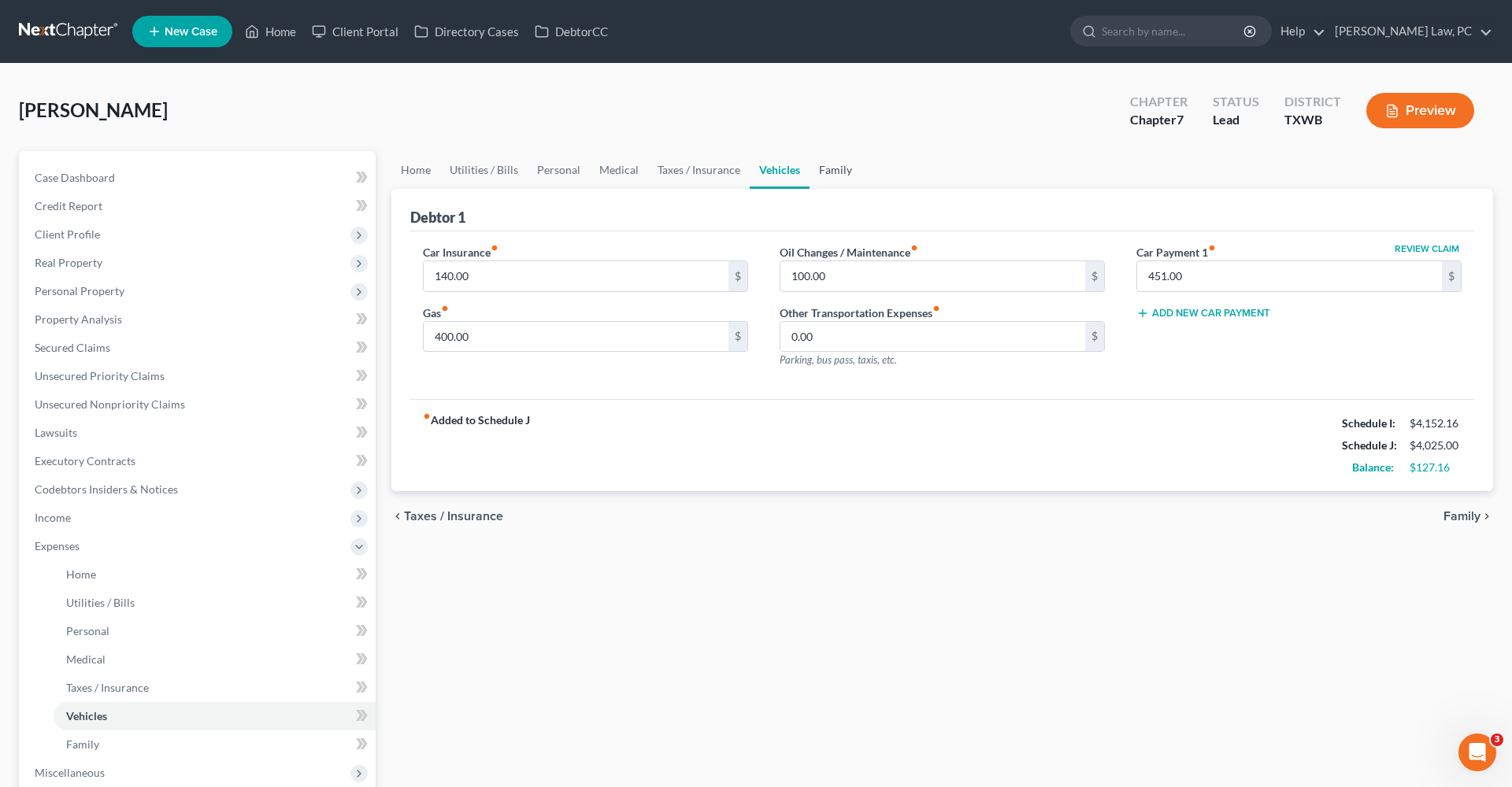
click at [837, 176] on link "Family" at bounding box center [835, 170] width 52 height 38
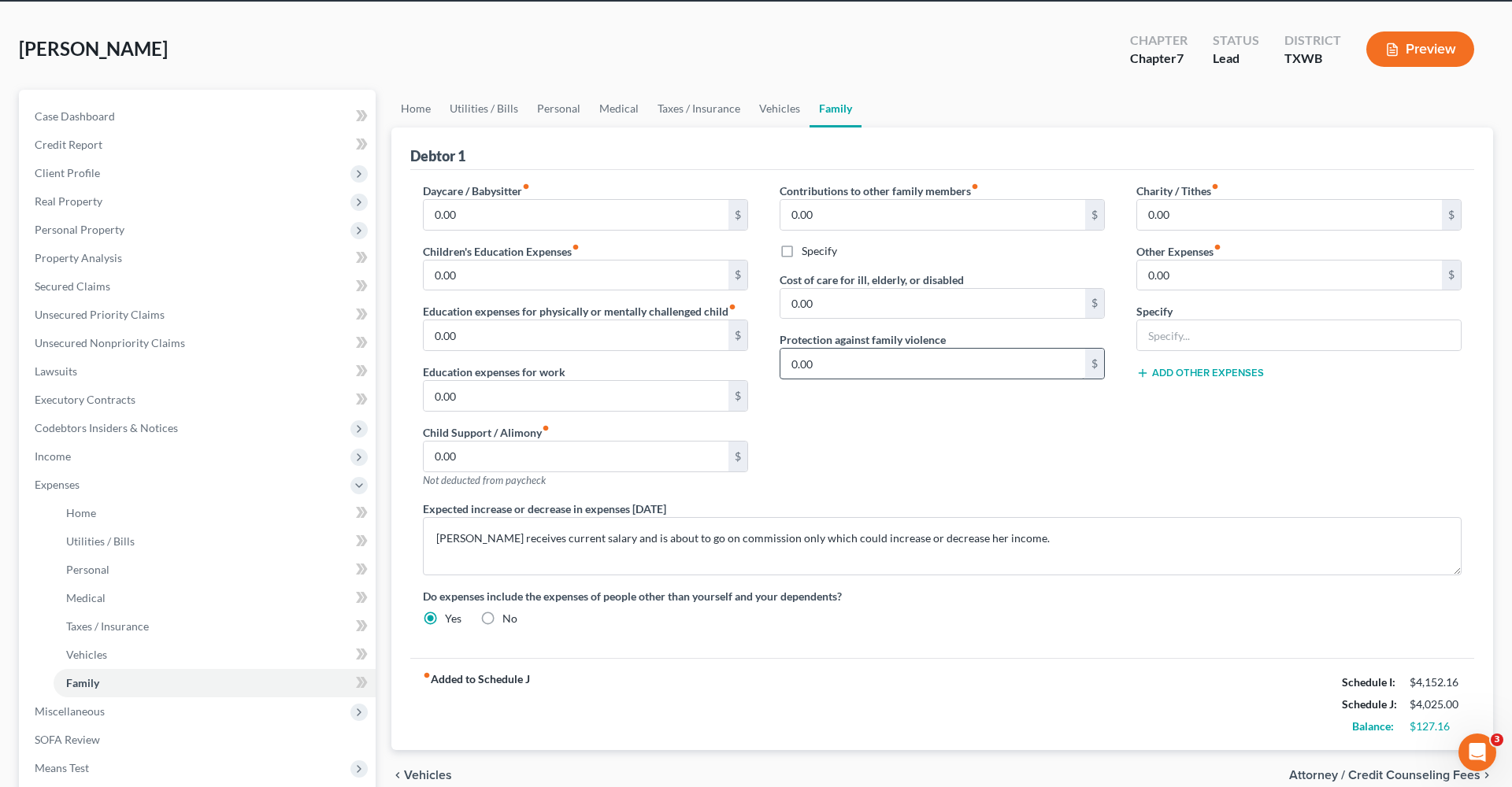
scroll to position [59, 0]
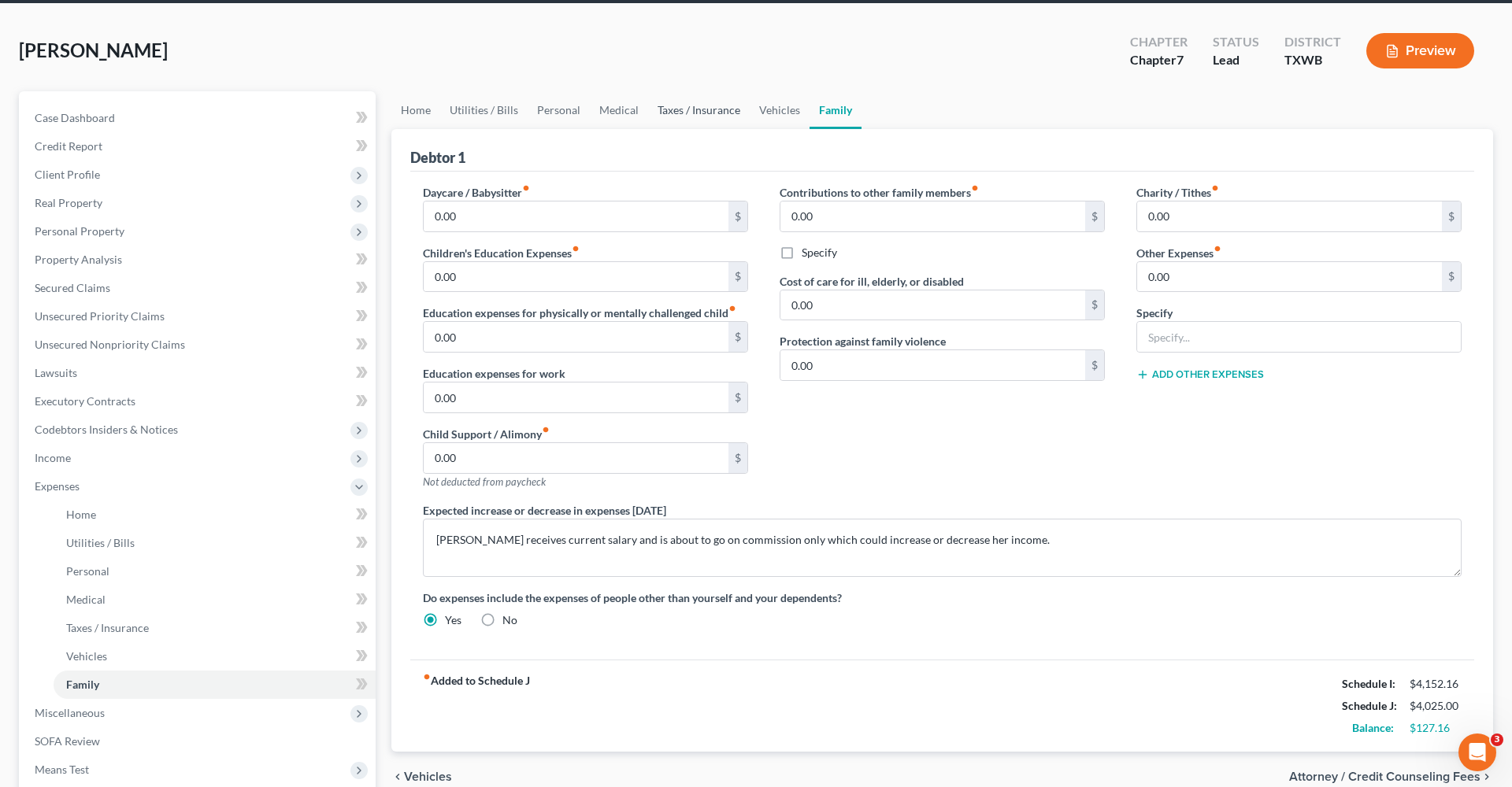
click at [675, 121] on link "Taxes / Insurance" at bounding box center [698, 110] width 101 height 38
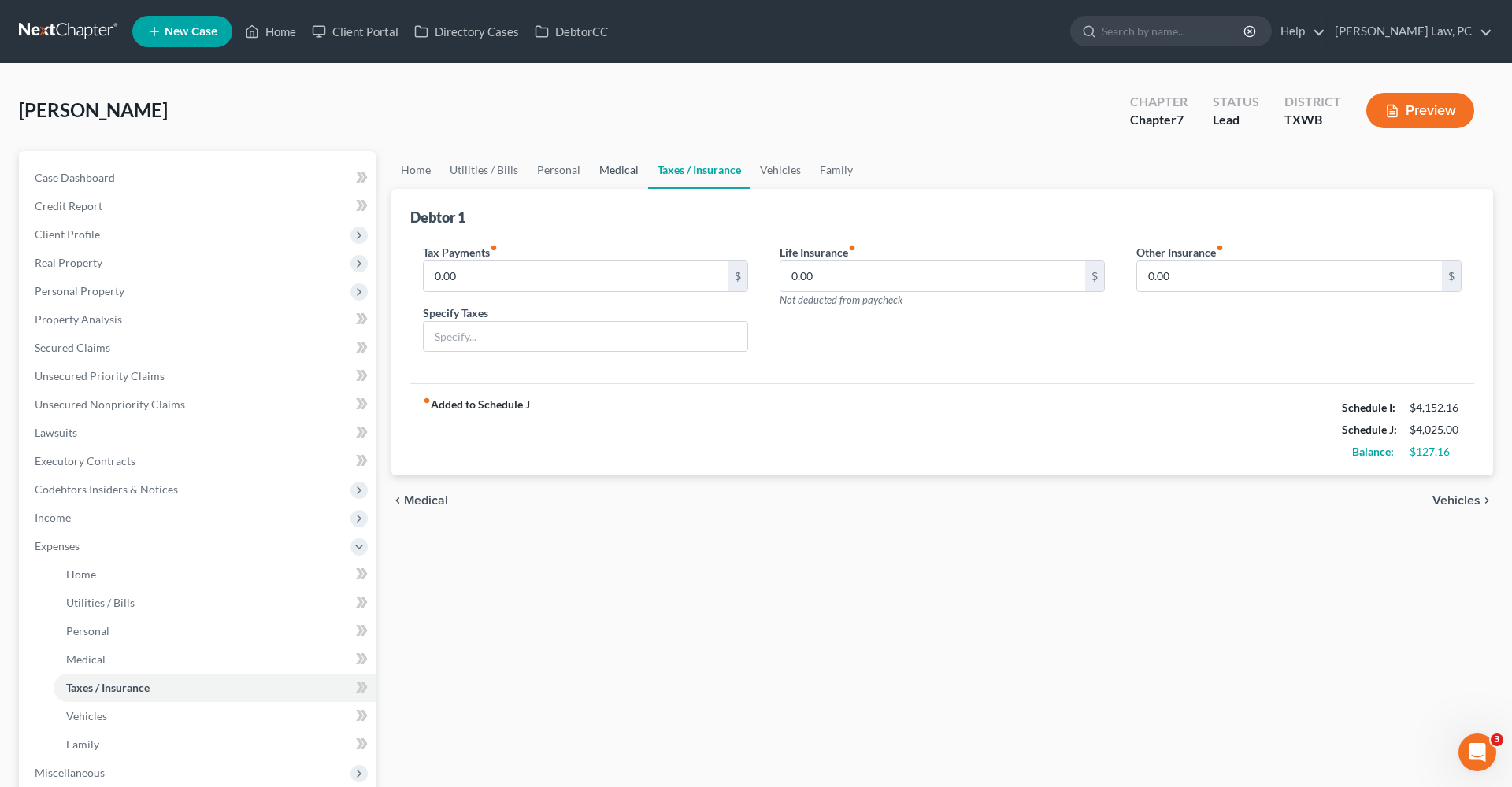
click at [604, 176] on link "Medical" at bounding box center [619, 170] width 59 height 38
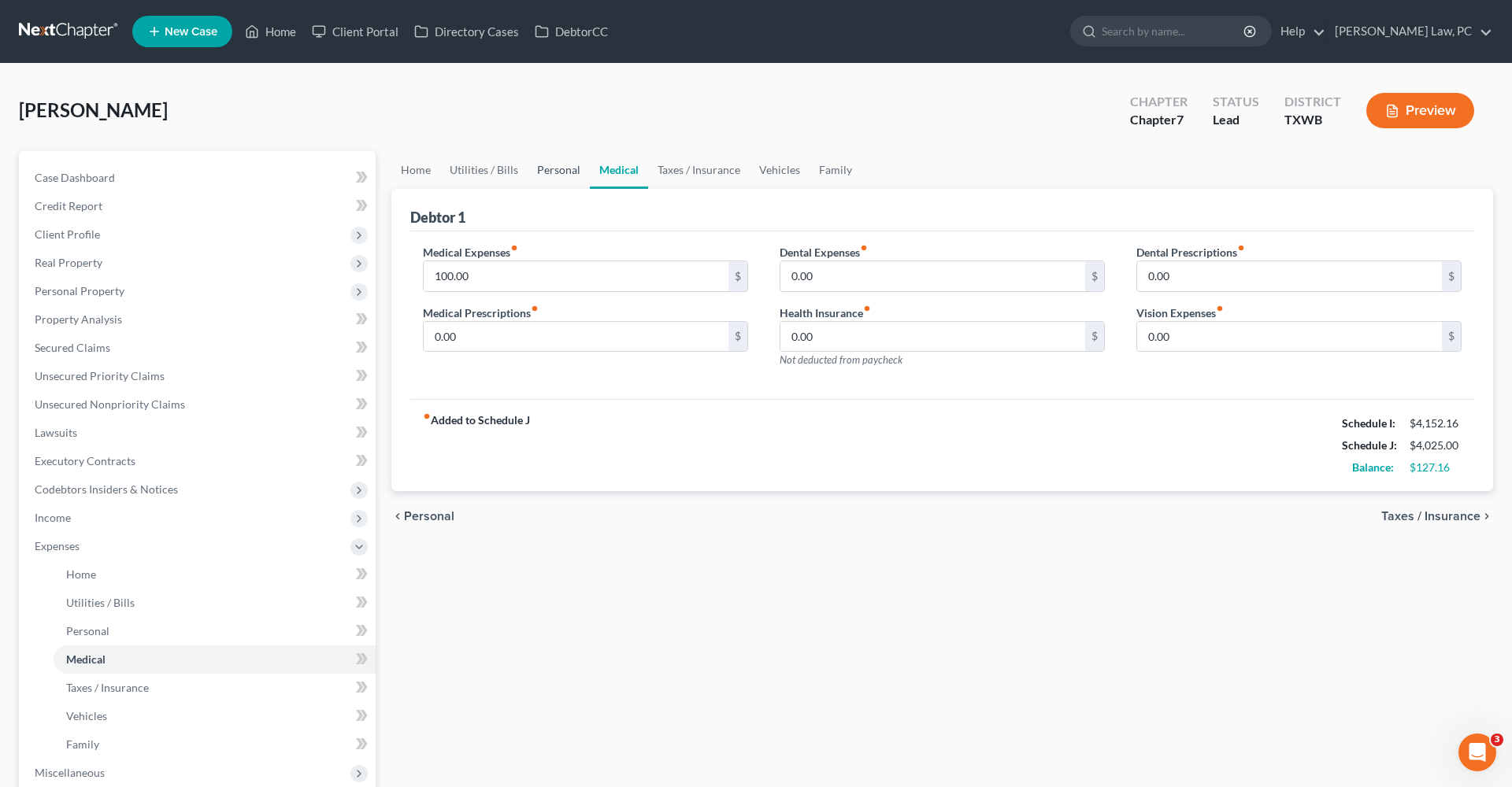
click at [558, 177] on link "Personal" at bounding box center [559, 170] width 62 height 38
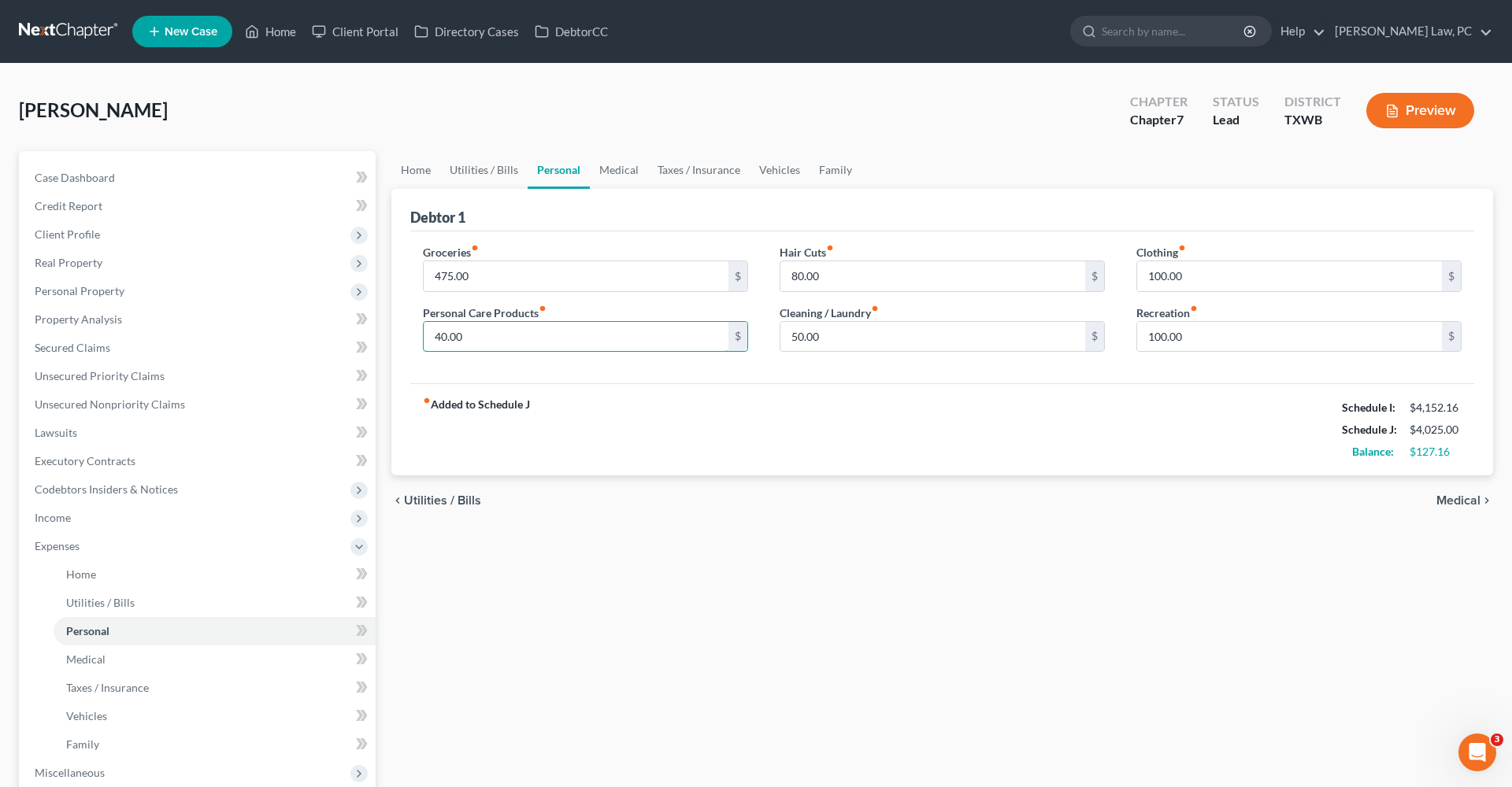
drag, startPoint x: 471, startPoint y: 337, endPoint x: 409, endPoint y: 337, distance: 62.0
click at [409, 337] on div "Groceries fiber_manual_record 475.00 $ Personal Care Products fiber_manual_reco…" at bounding box center [585, 305] width 357 height 121
click at [702, 435] on div "fiber_manual_record Added to Schedule J Schedule I: $4,152.16 Schedule J: $4,03…" at bounding box center [941, 429] width 1064 height 92
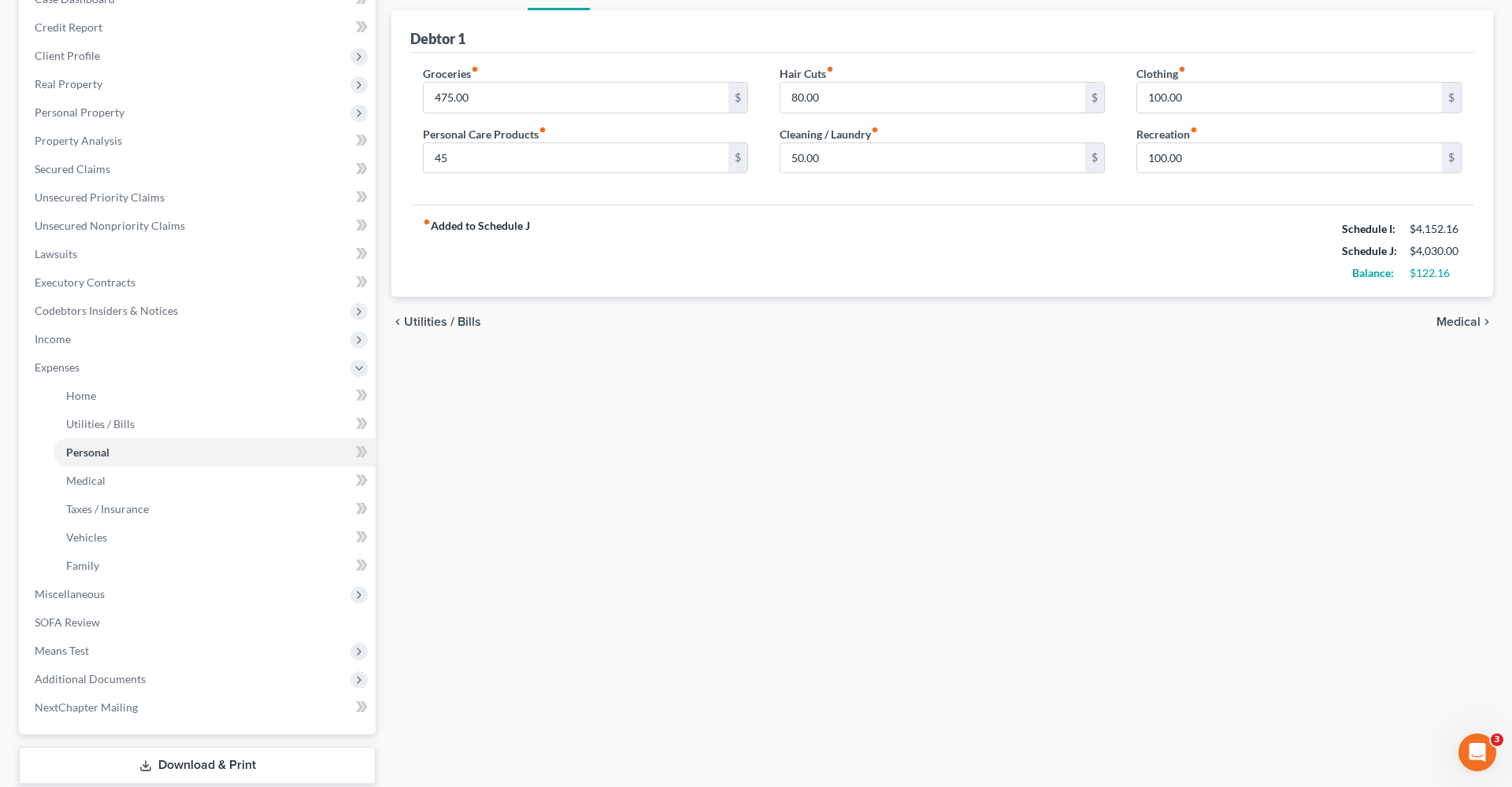
scroll to position [272, 0]
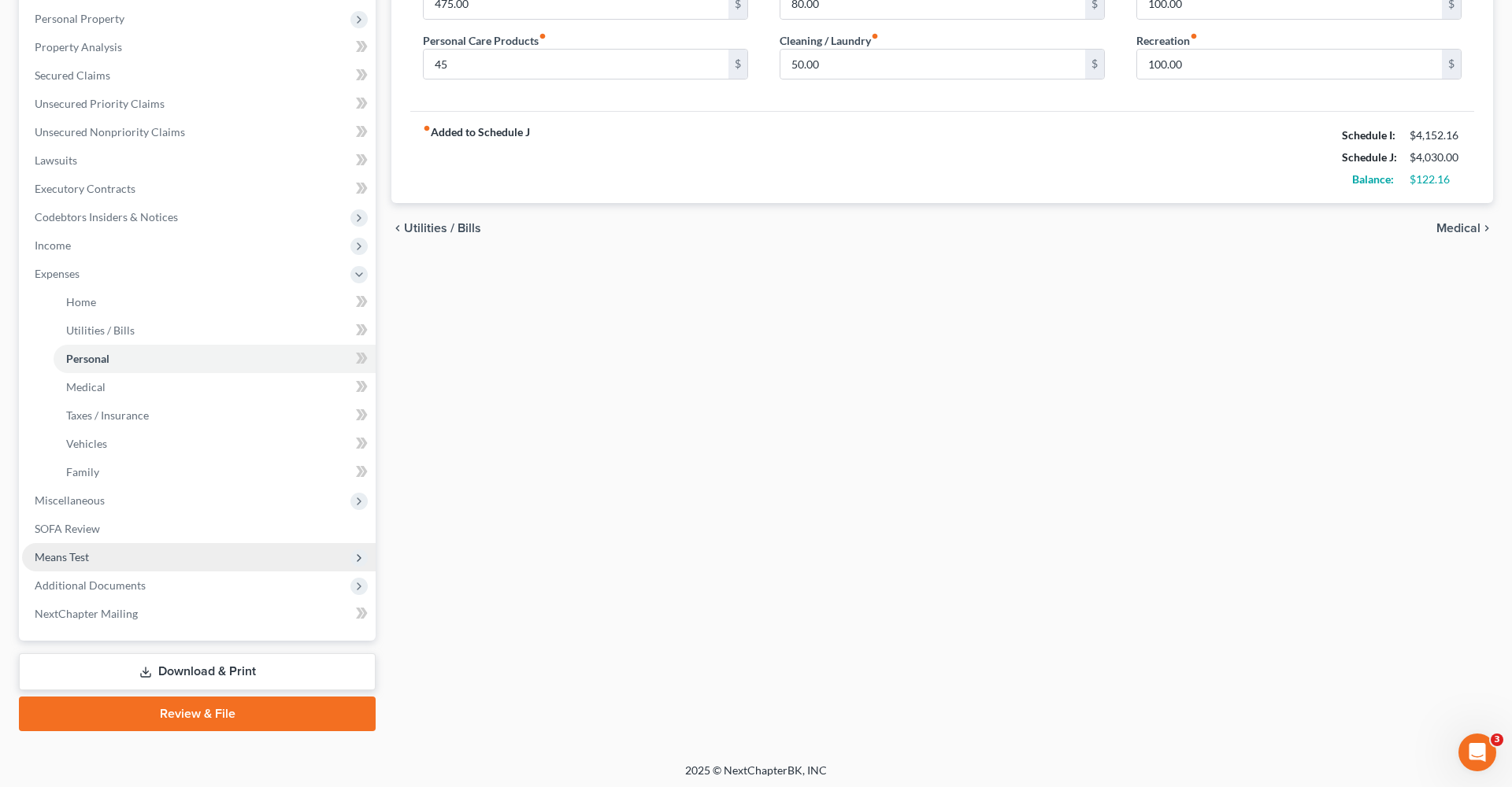
click at [69, 560] on span "Means Test" at bounding box center [61, 557] width 54 height 13
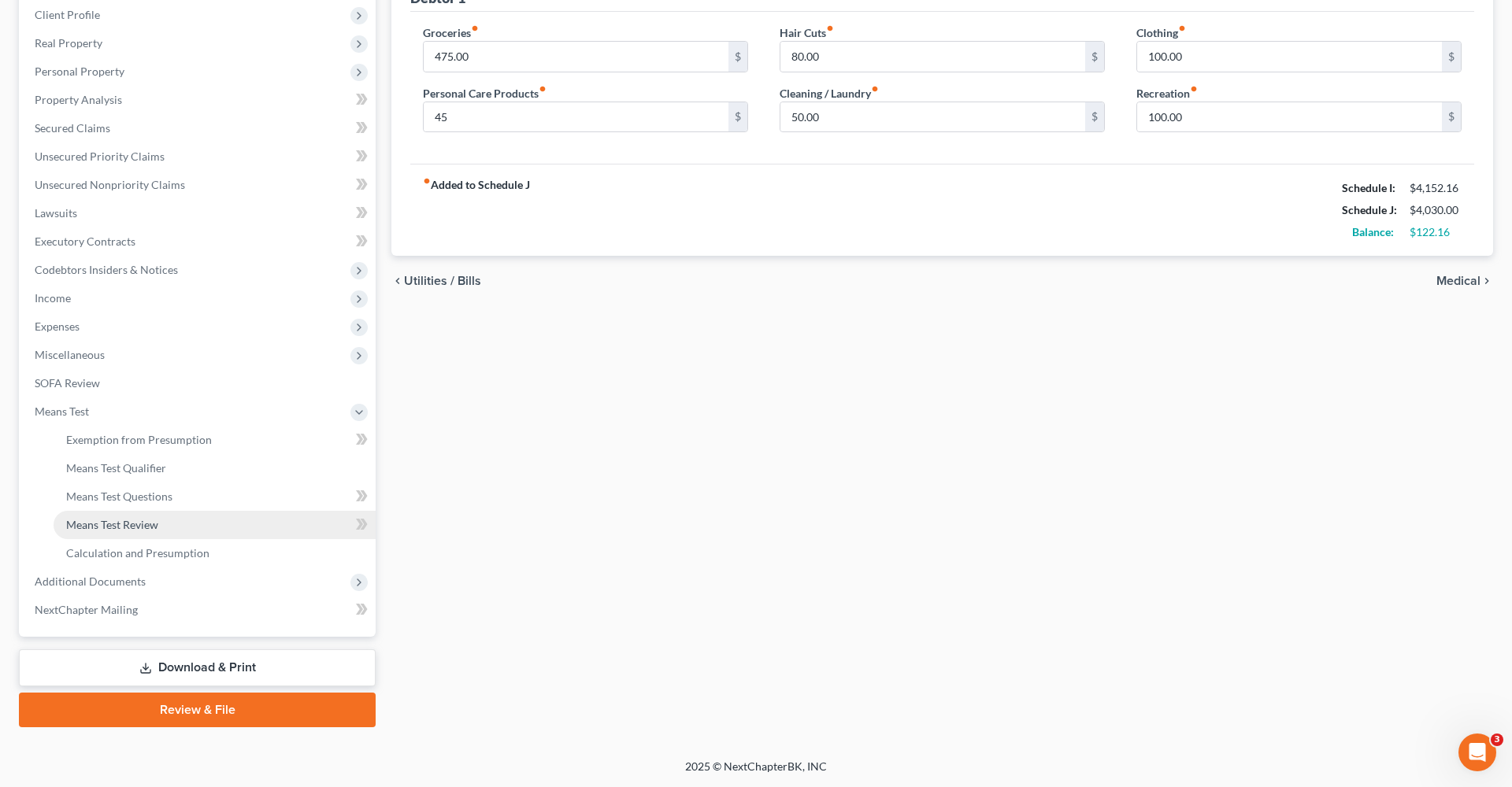
scroll to position [219, 0]
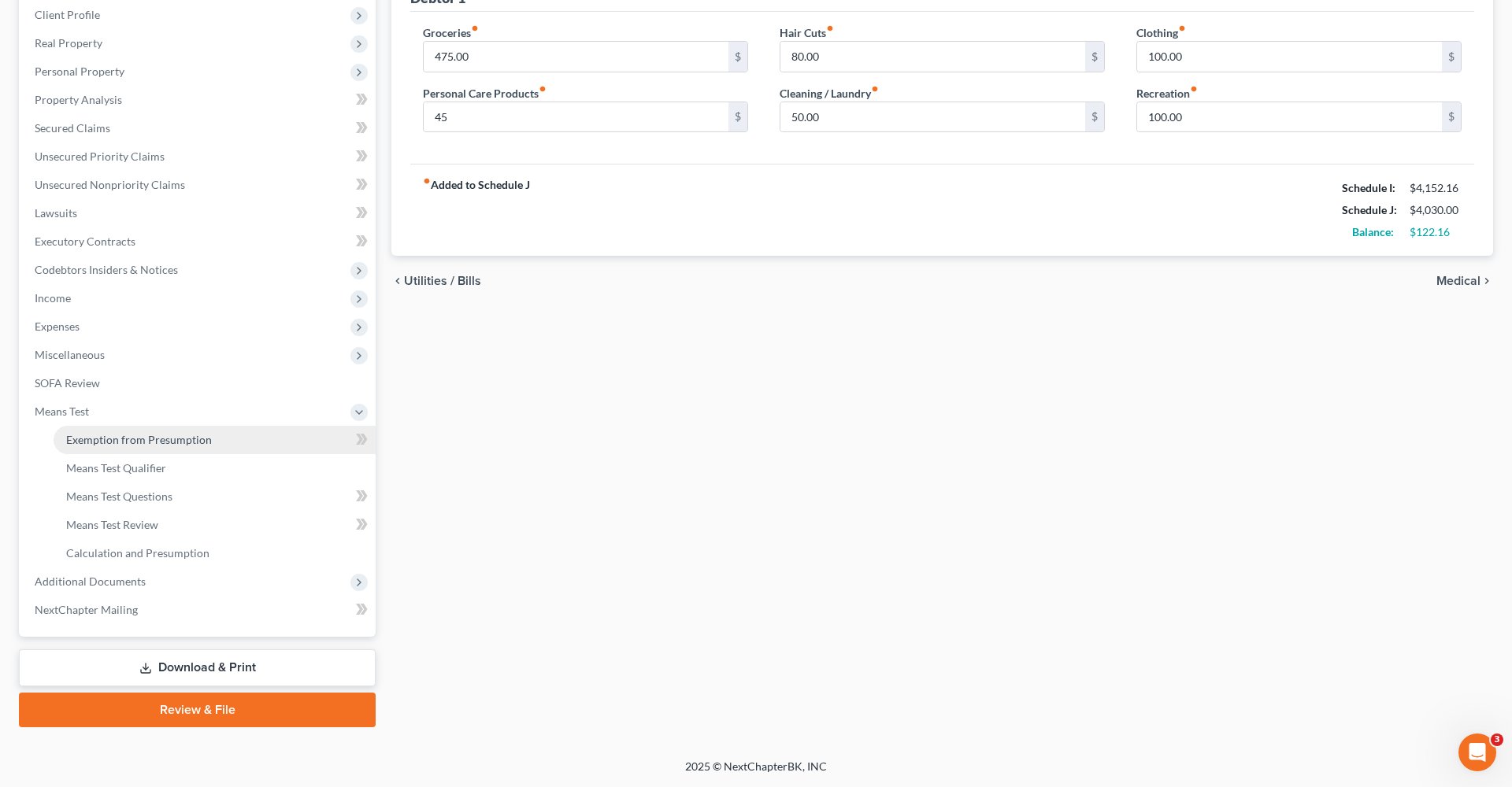
click at [70, 444] on span "Exemption from Presumption" at bounding box center [138, 439] width 146 height 13
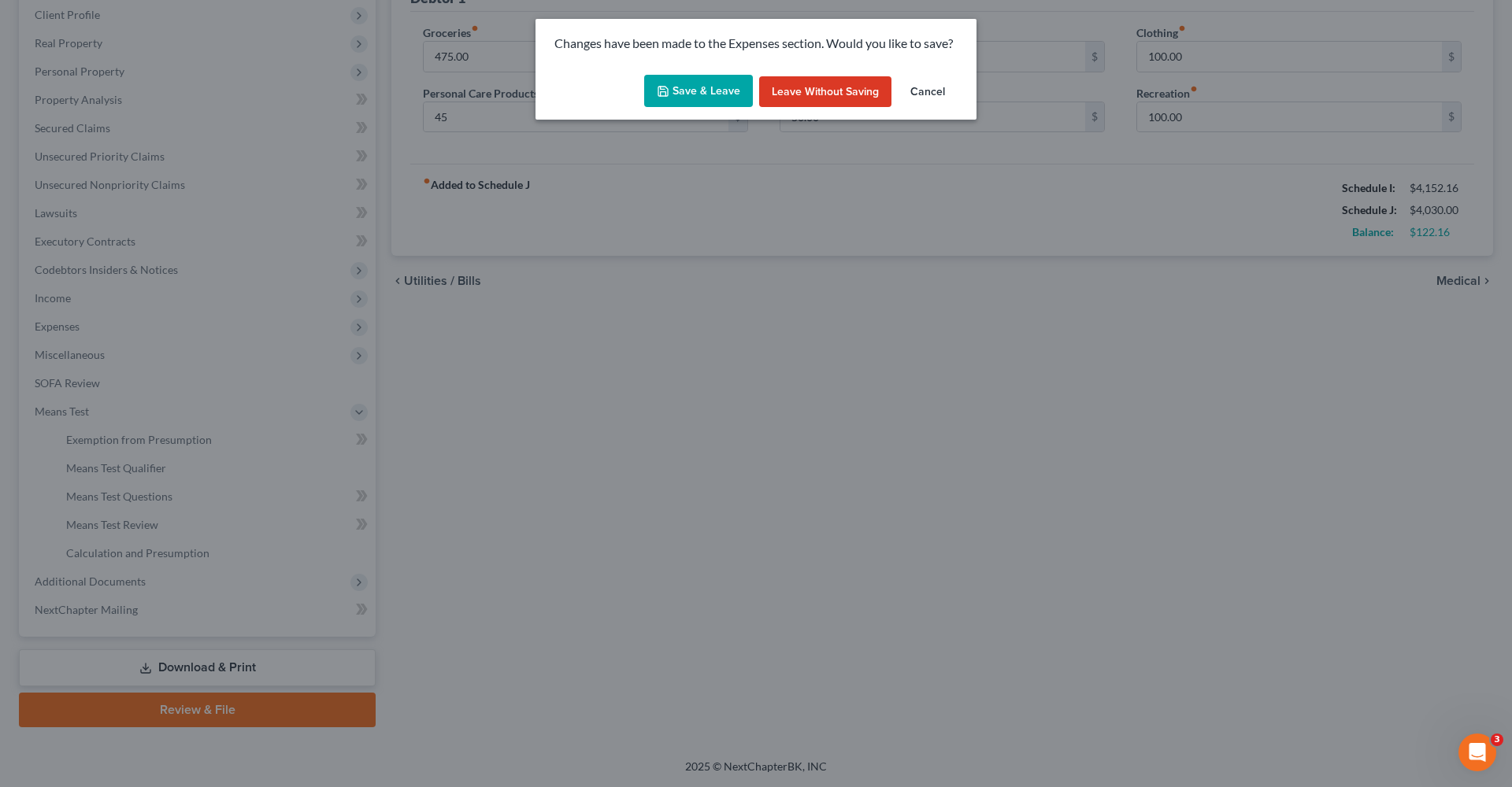
click at [659, 111] on div "Save & Leave Leave without Saving Cancel" at bounding box center [756, 95] width 440 height 52
click at [671, 98] on button "Save & Leave" at bounding box center [698, 91] width 109 height 33
type input "45.00"
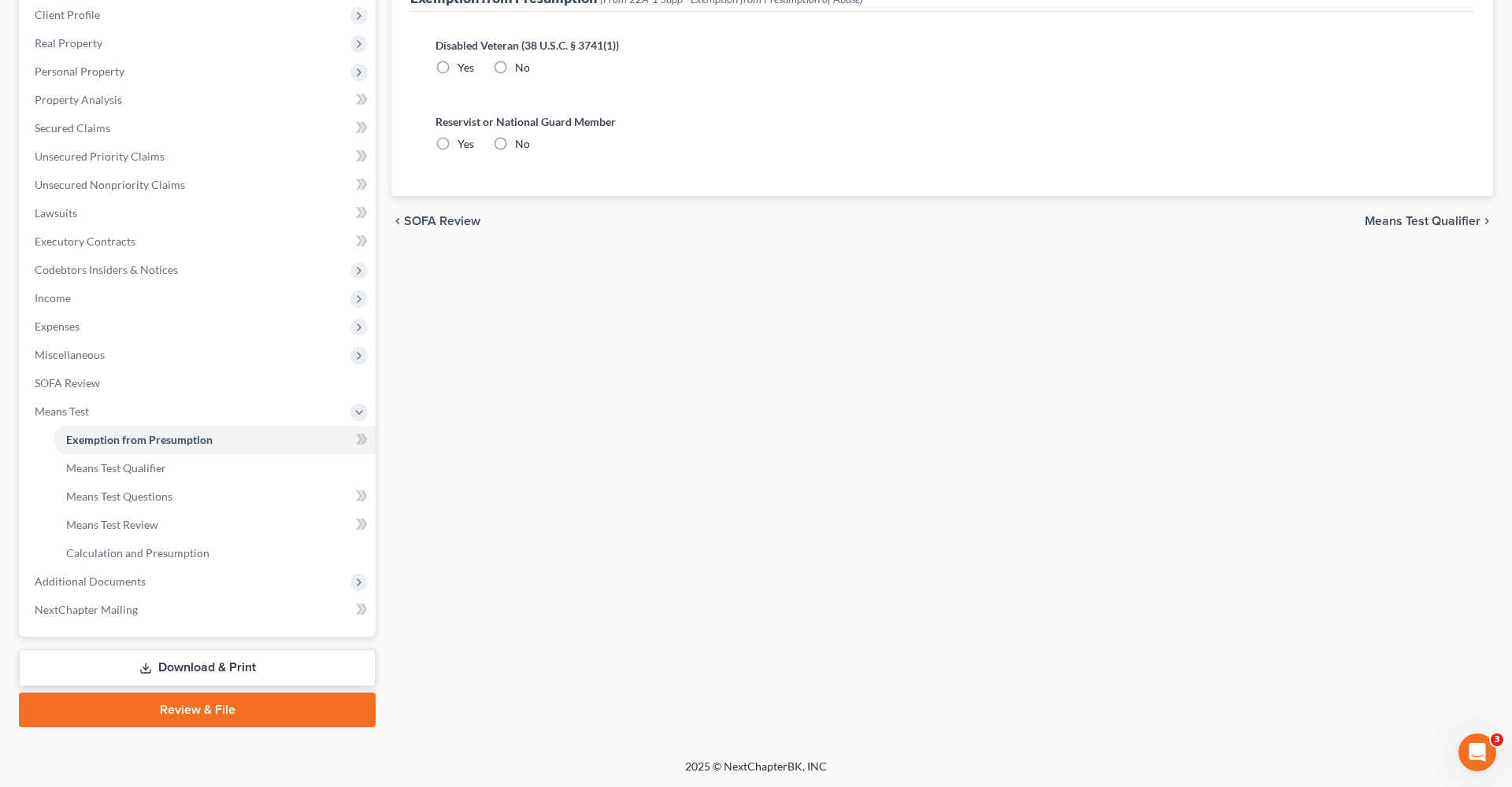
radio input "true"
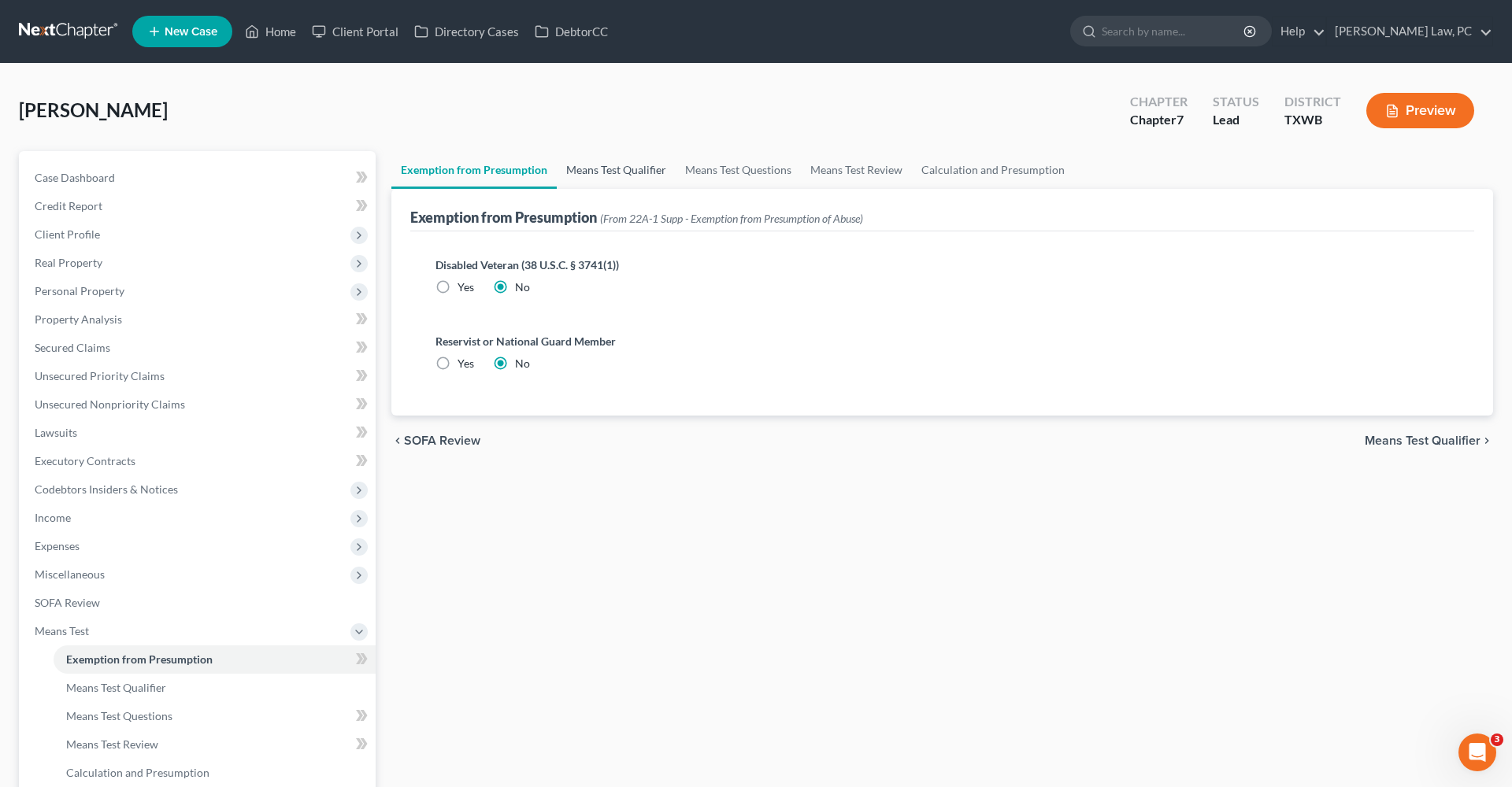
click at [599, 161] on link "Means Test Qualifier" at bounding box center [616, 170] width 119 height 38
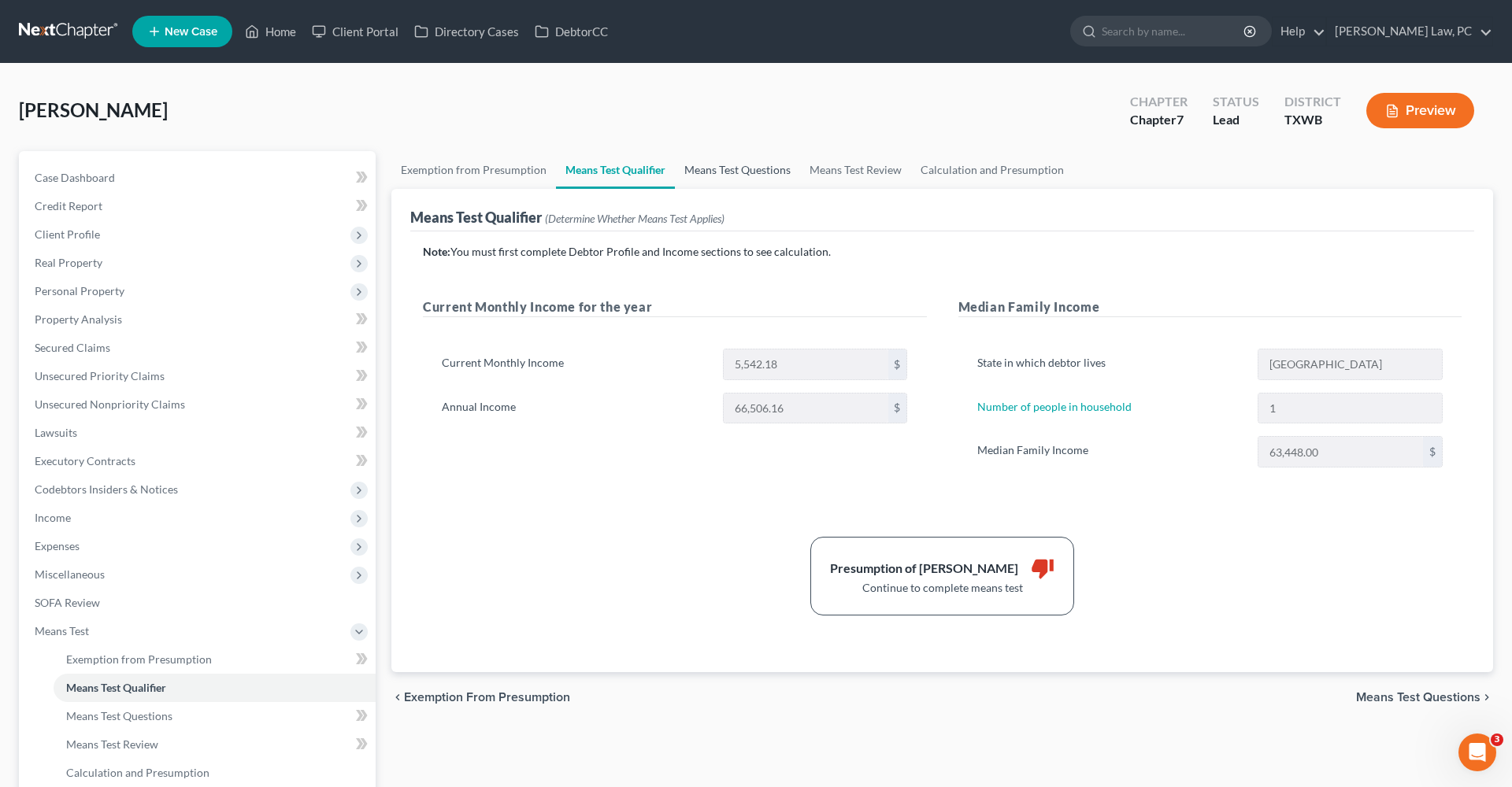
click at [725, 171] on link "Means Test Questions" at bounding box center [737, 170] width 125 height 38
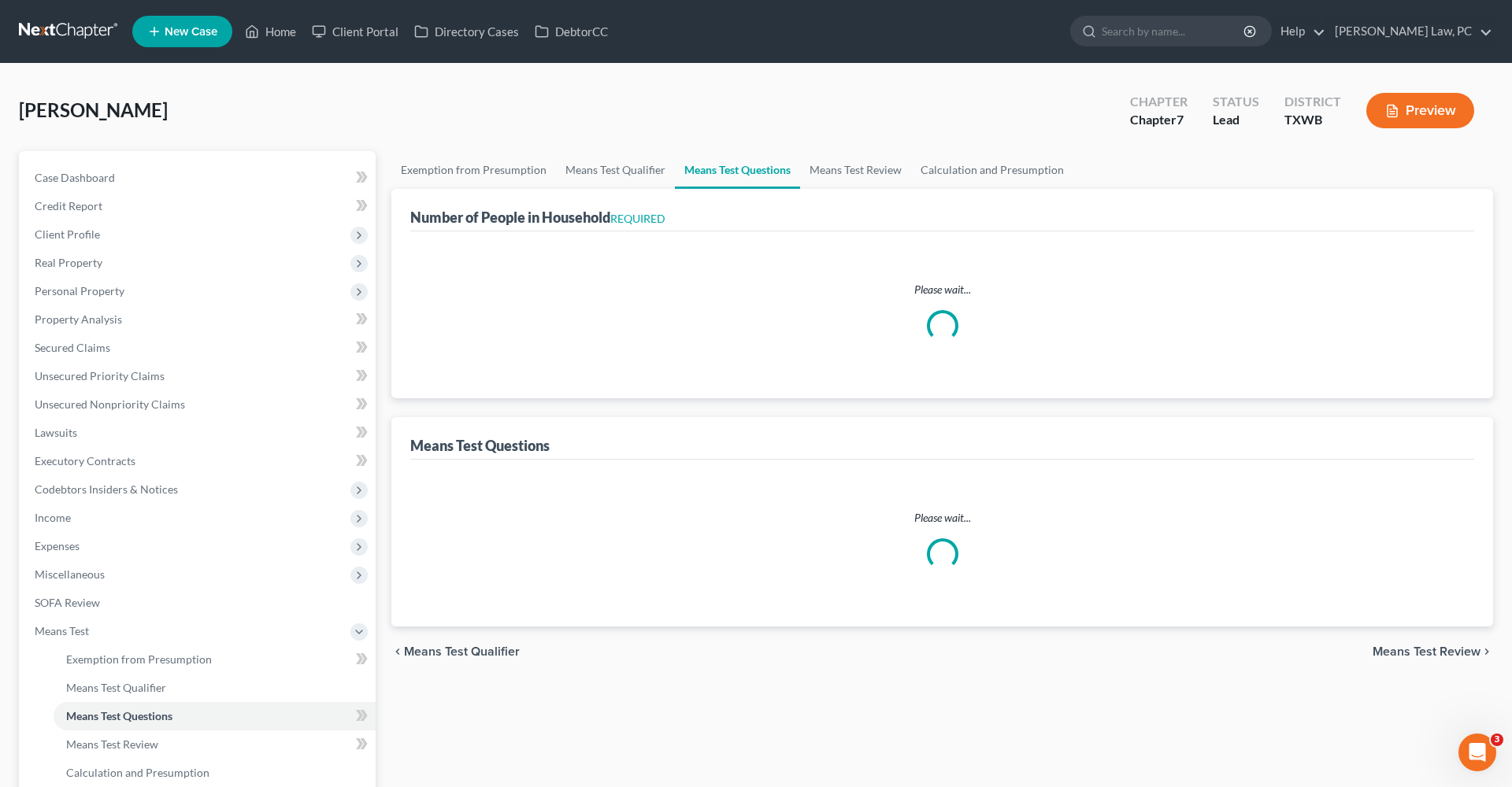
select select "1"
select select "60"
select select "1"
select select "2"
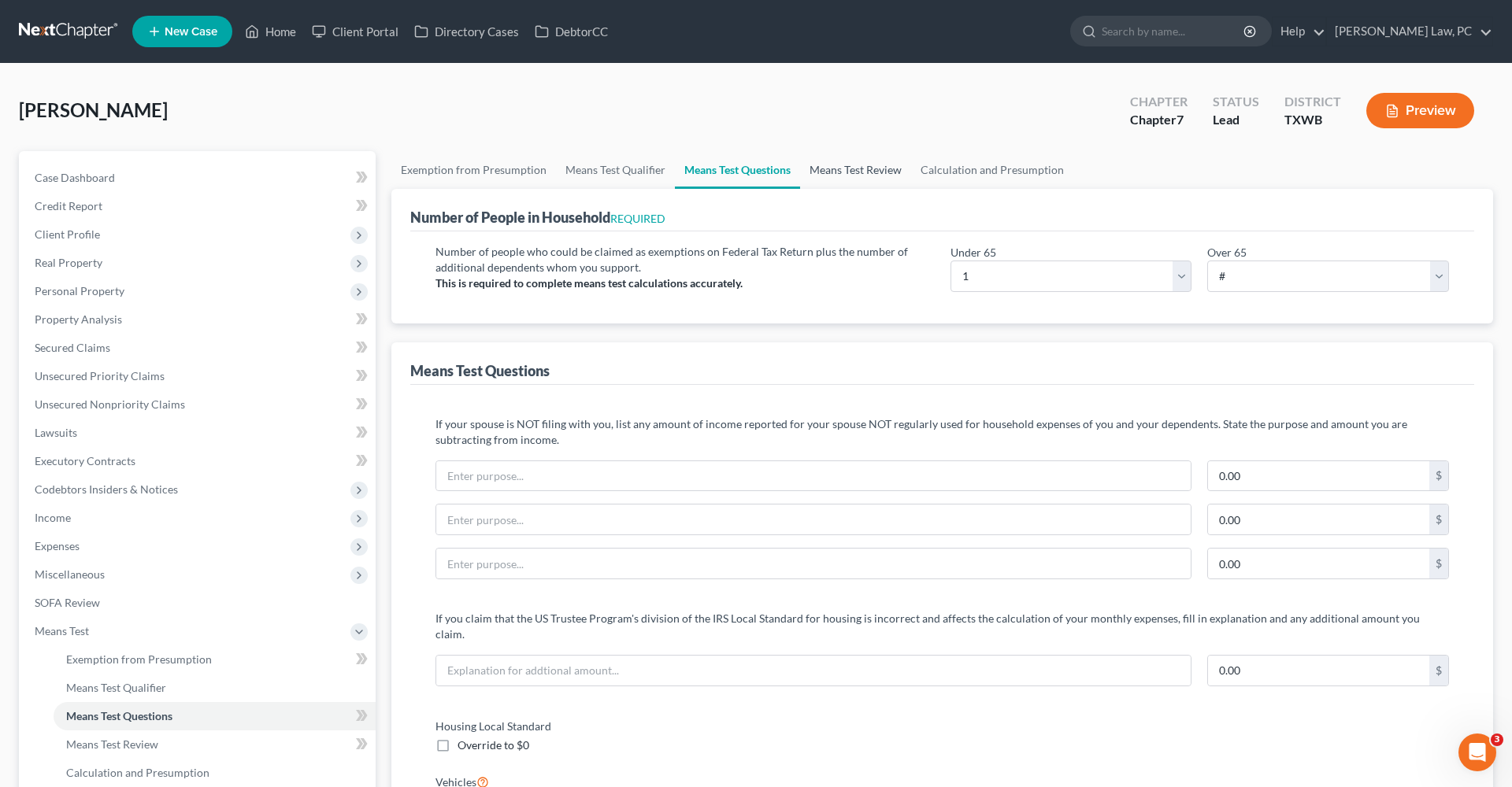
click at [843, 167] on link "Means Test Review" at bounding box center [855, 170] width 111 height 38
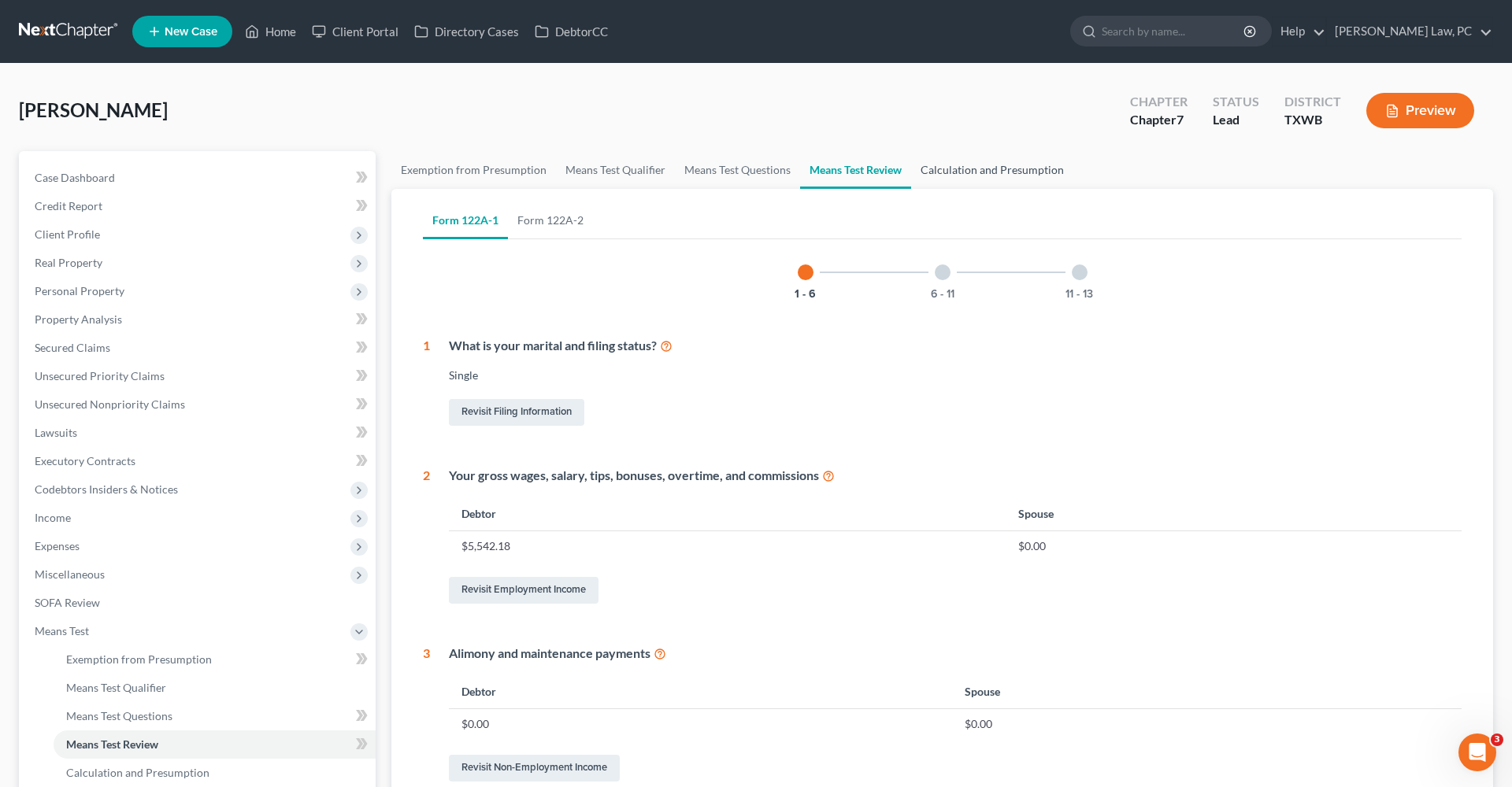
click at [959, 175] on link "Calculation and Presumption" at bounding box center [992, 170] width 163 height 38
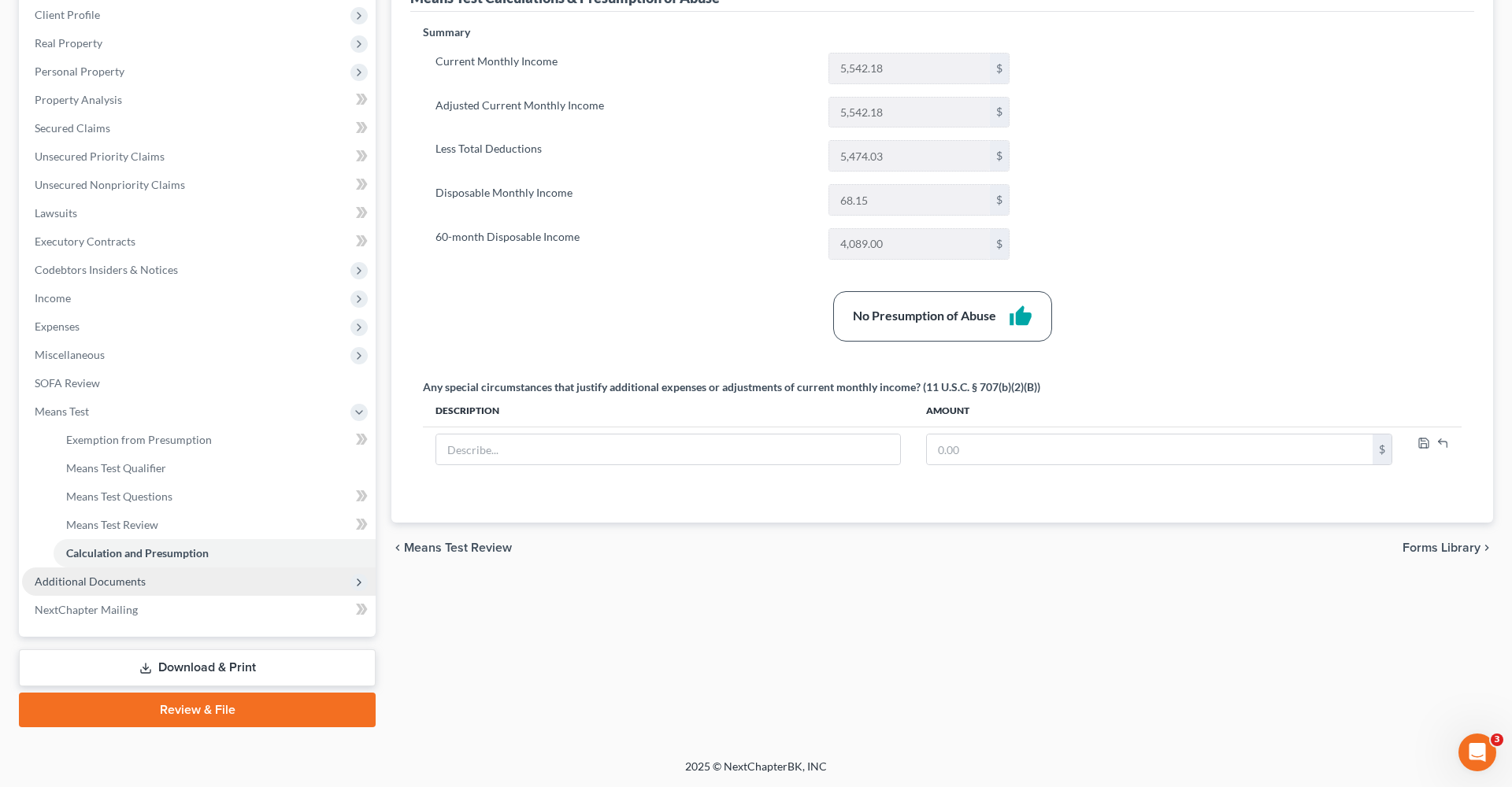
scroll to position [219, 0]
click at [161, 662] on link "Download & Print" at bounding box center [197, 668] width 357 height 37
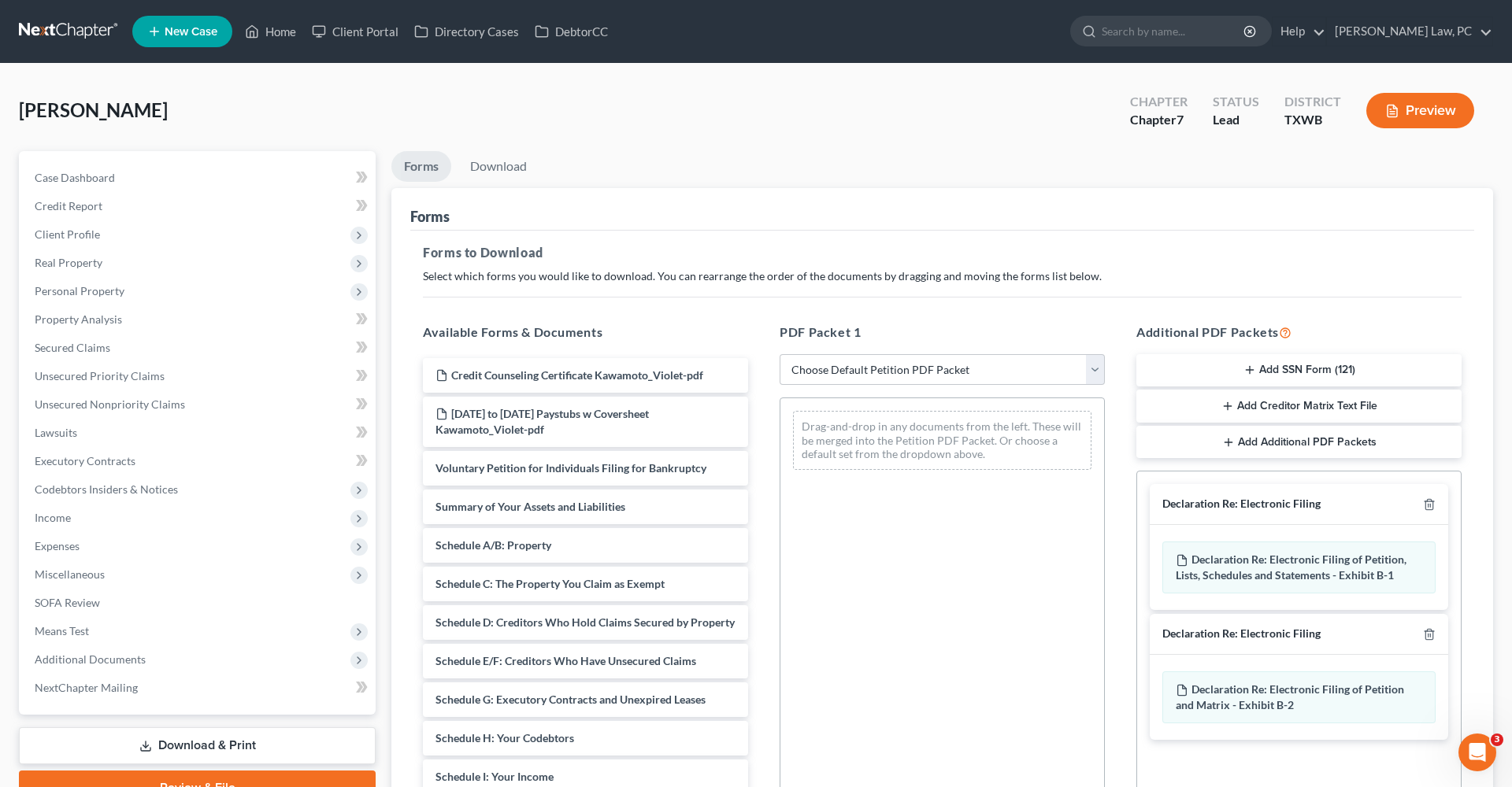
click at [1414, 108] on button "Preview" at bounding box center [1420, 111] width 108 height 35
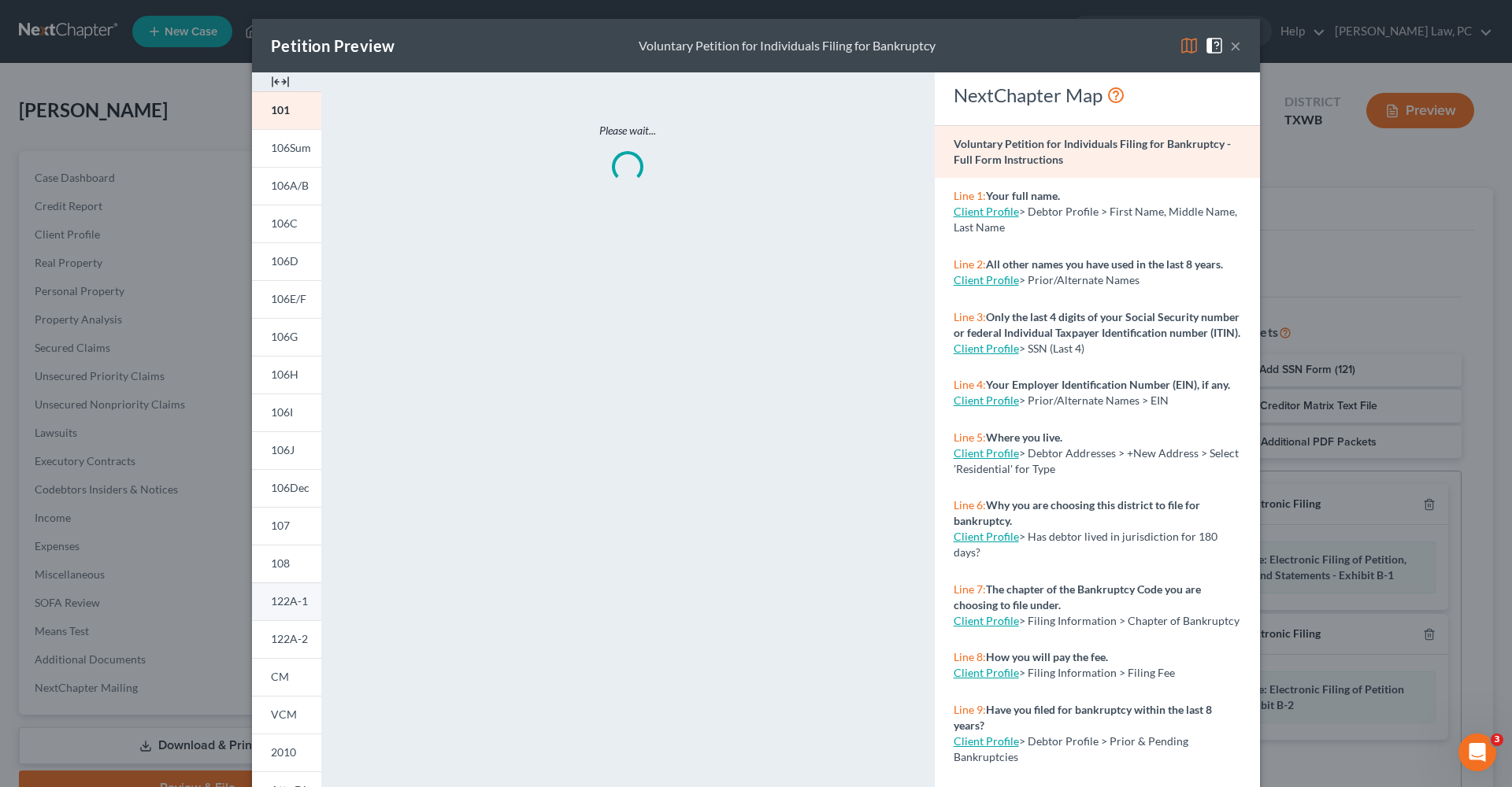
click at [291, 604] on span "122A-1" at bounding box center [289, 601] width 37 height 13
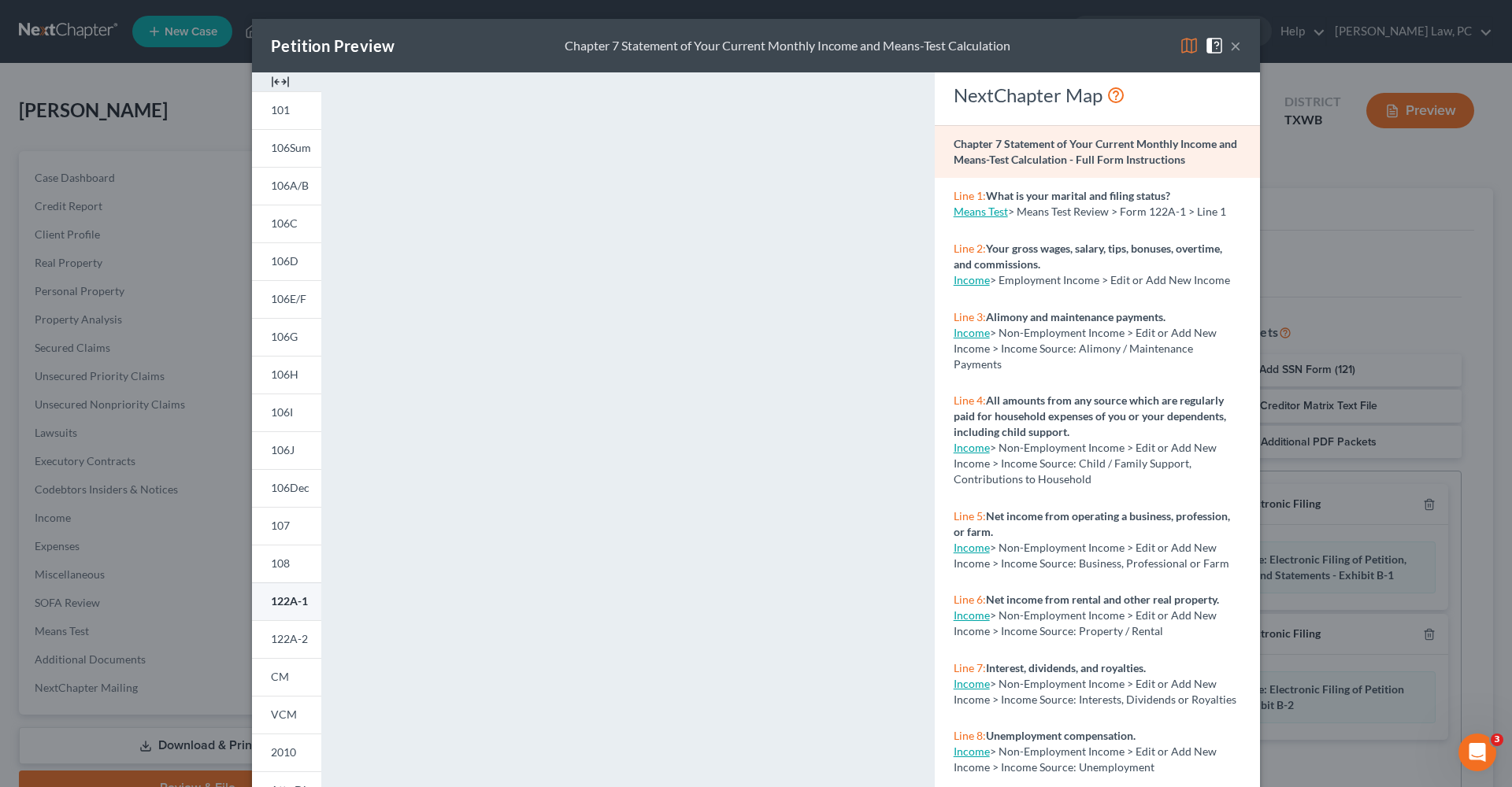
click at [291, 604] on span "122A-1" at bounding box center [289, 601] width 37 height 13
click at [291, 641] on span "122A-2" at bounding box center [289, 638] width 37 height 13
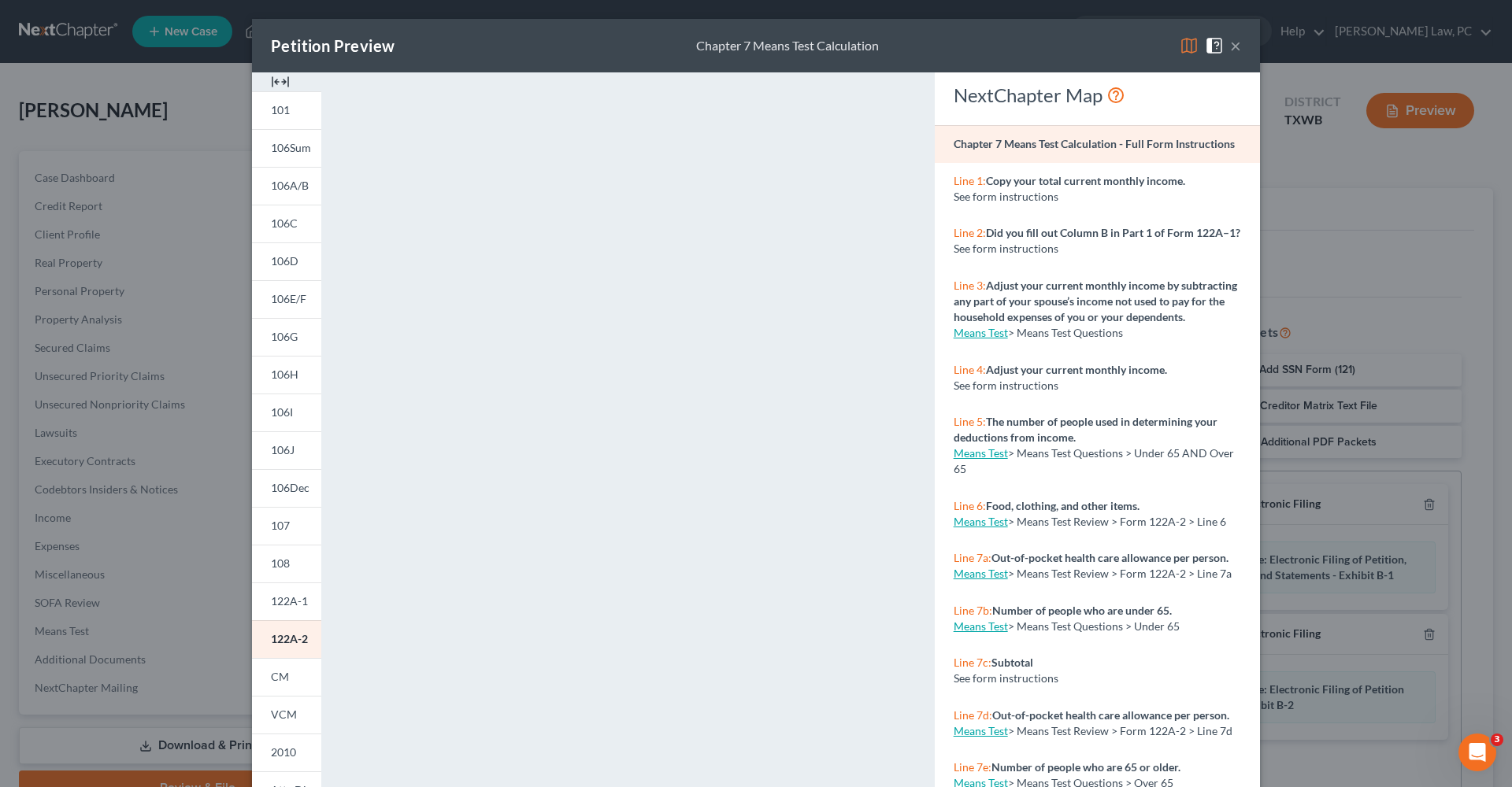
click at [1235, 49] on button "×" at bounding box center [1235, 46] width 11 height 19
